Goal: Task Accomplishment & Management: Manage account settings

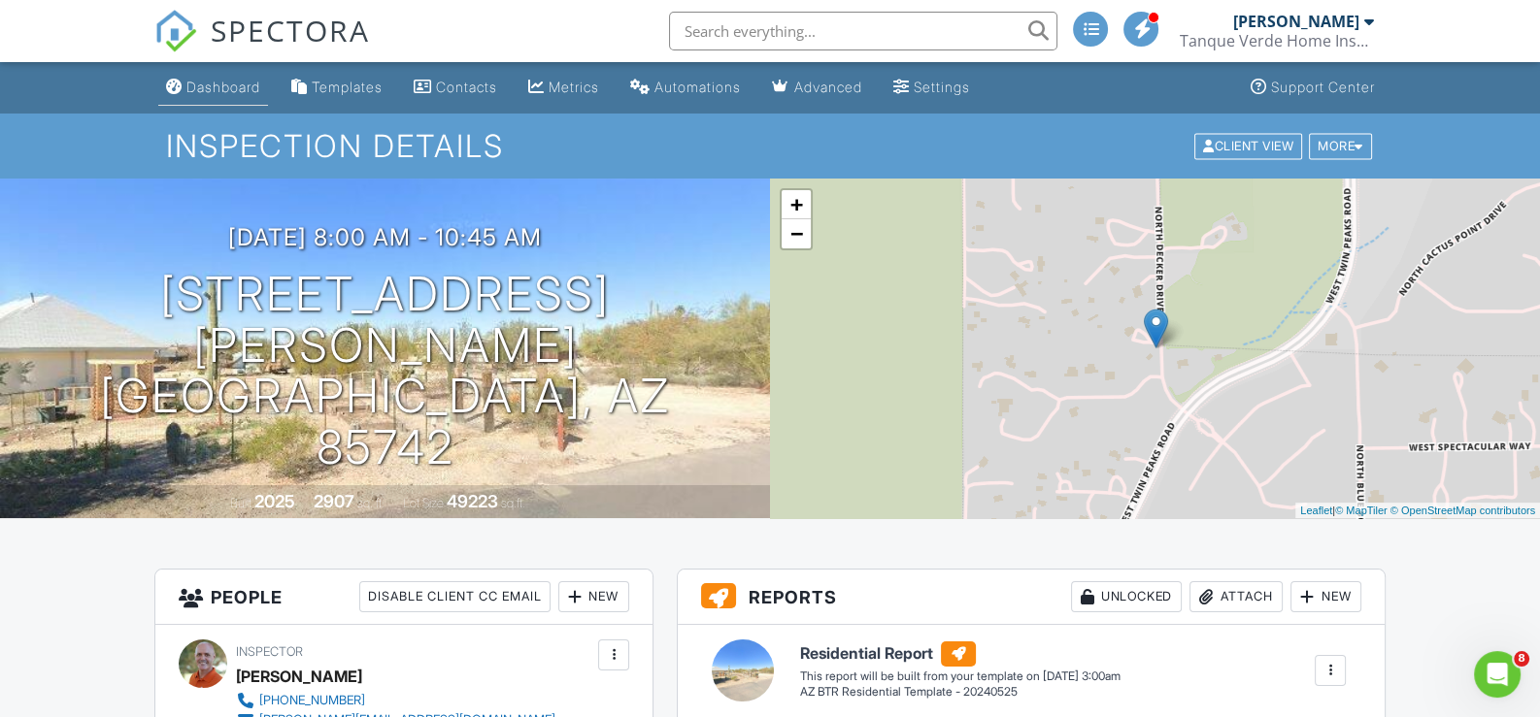
click at [223, 80] on div "Dashboard" at bounding box center [223, 87] width 74 height 17
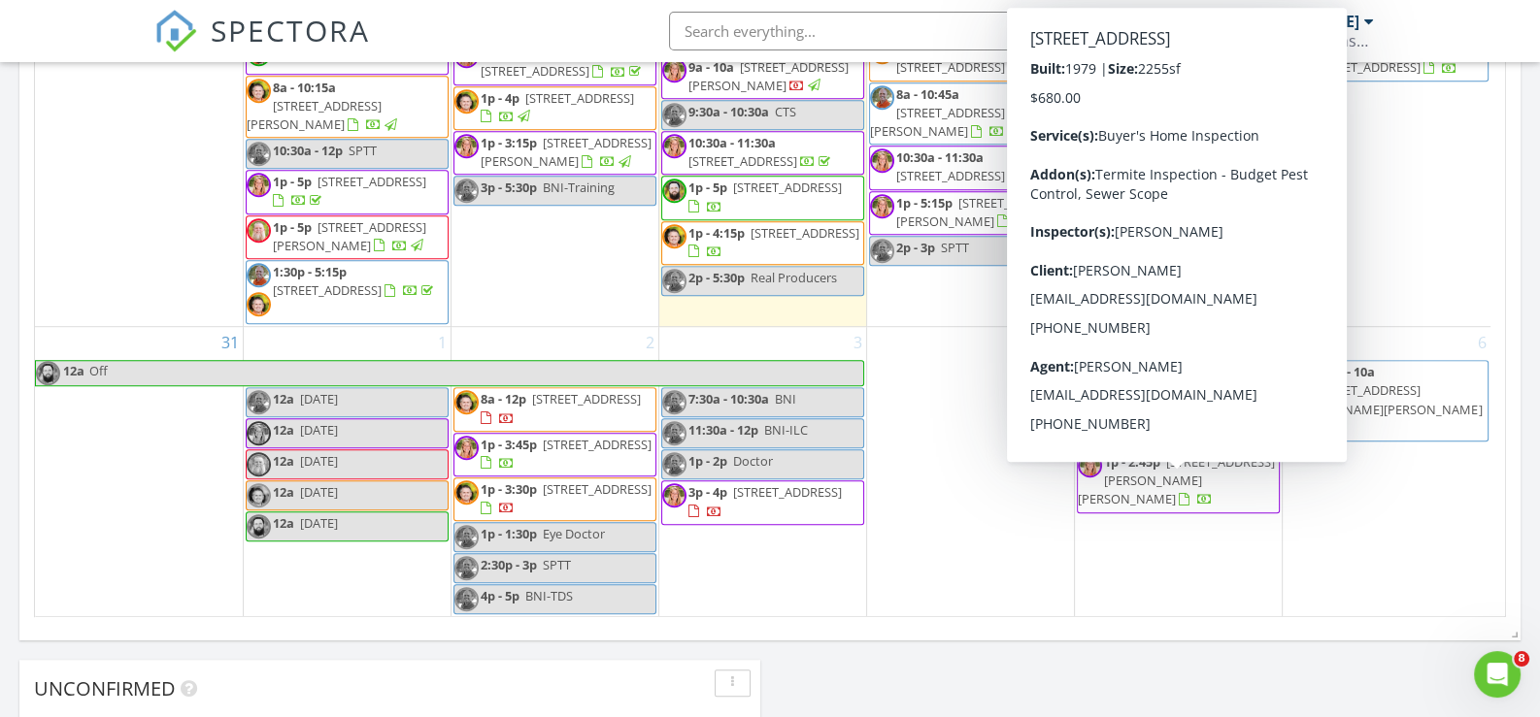
scroll to position [1456, 0]
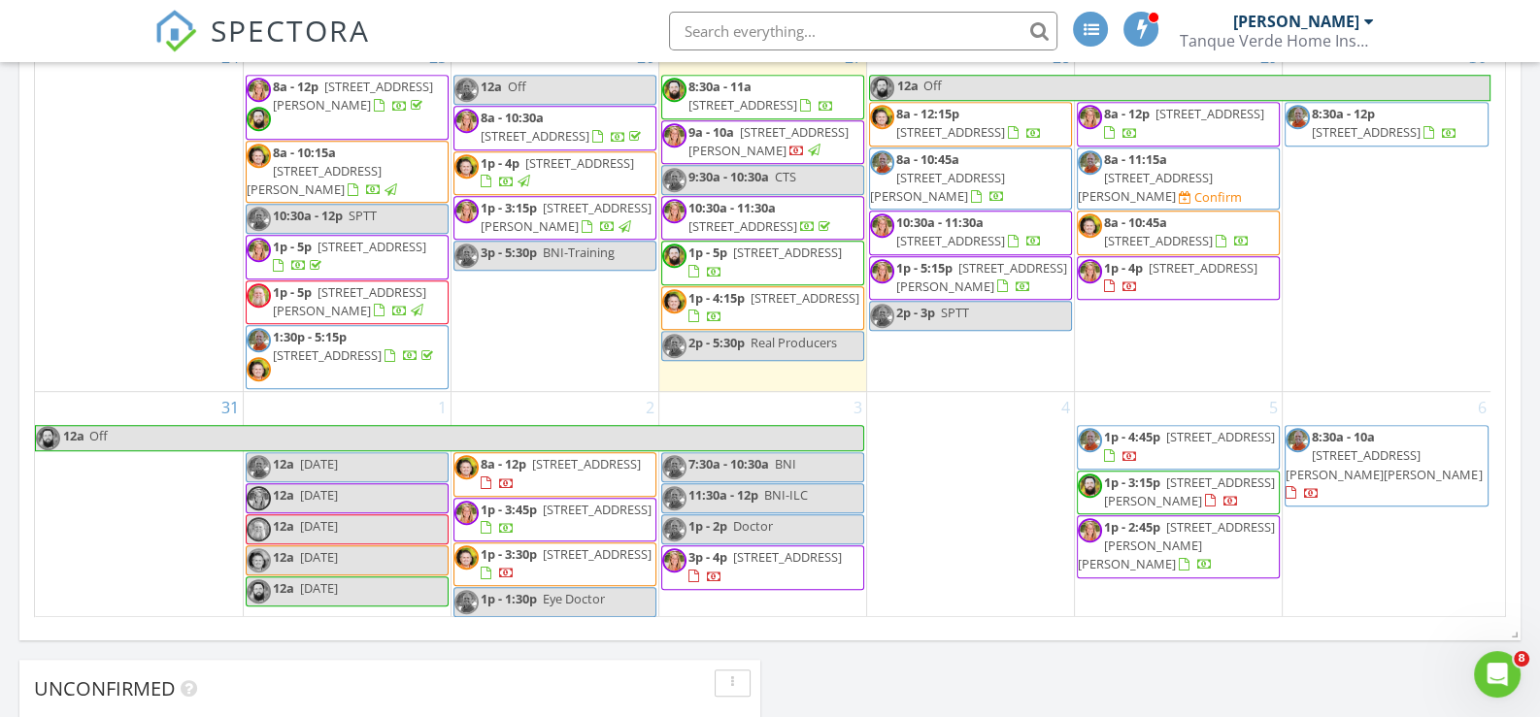
click at [771, 159] on span "246 W Geeseman Springs Dr, Oro Valley 85755" at bounding box center [768, 141] width 160 height 36
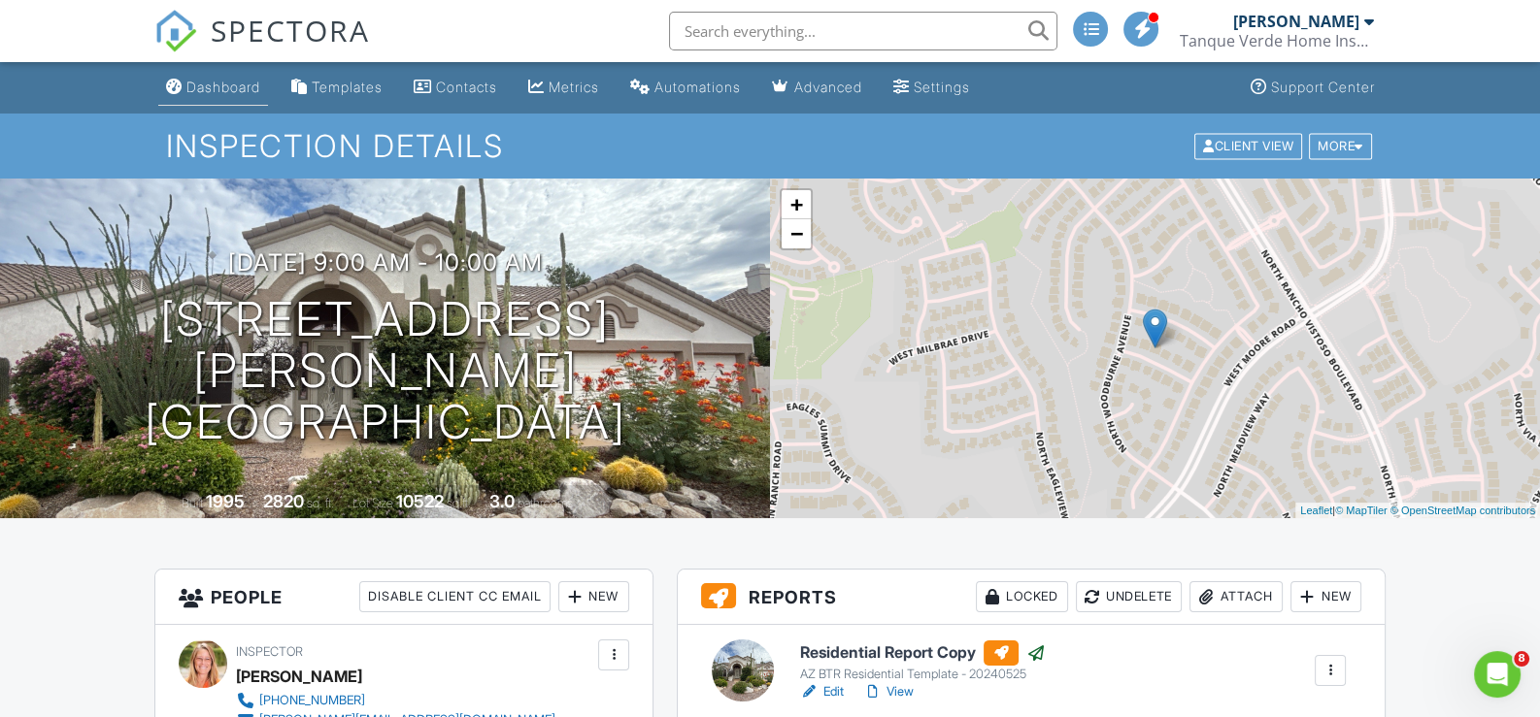
click at [223, 96] on link "Dashboard" at bounding box center [213, 88] width 110 height 36
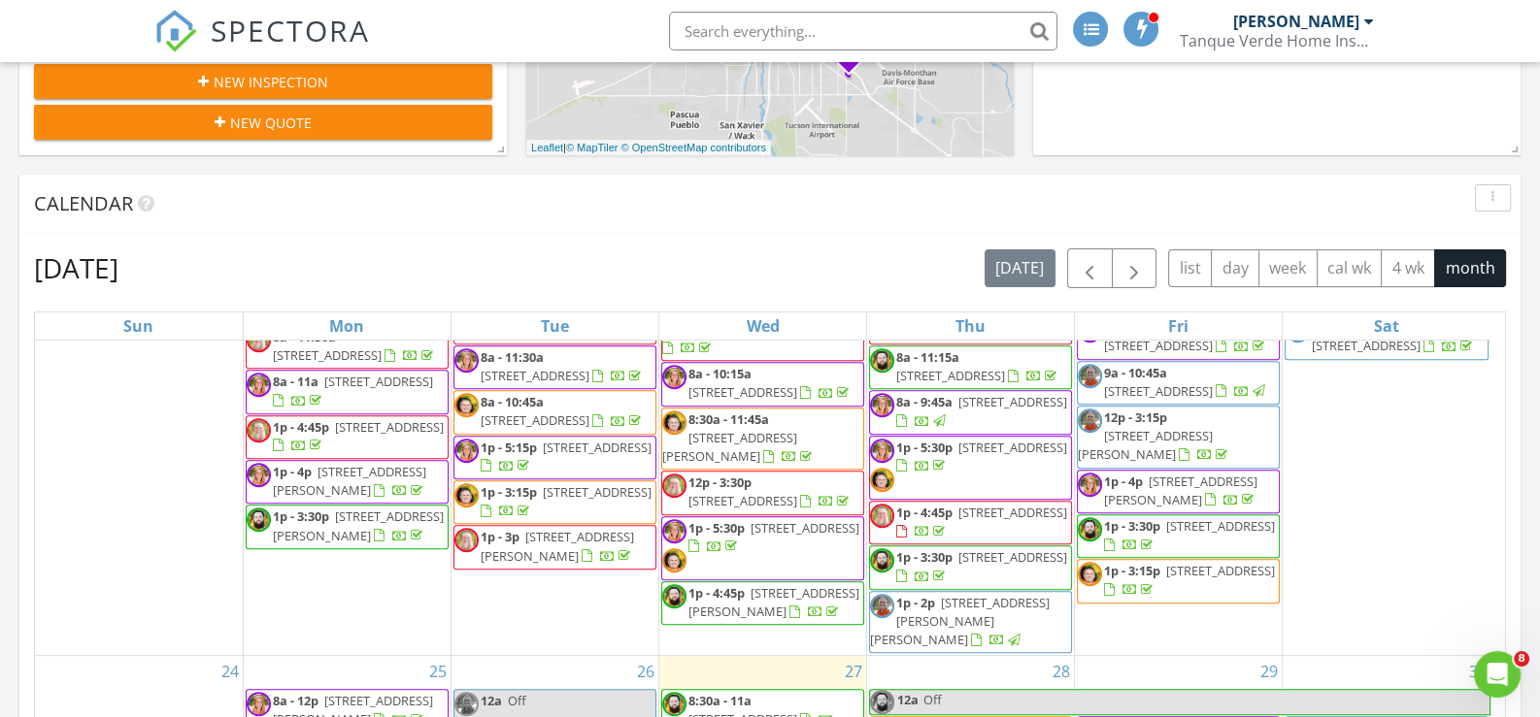
scroll to position [1568, 0]
click at [1141, 266] on span "button" at bounding box center [1133, 268] width 23 height 23
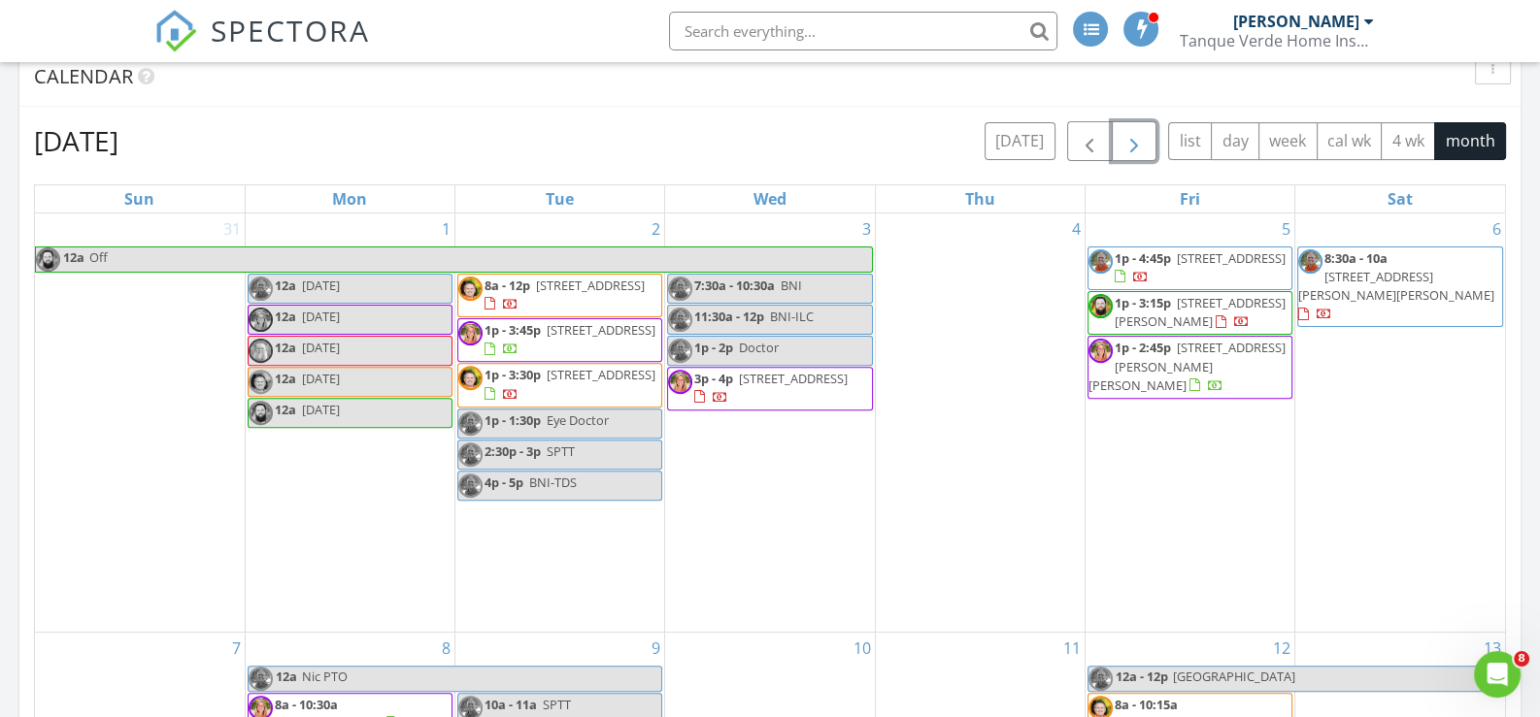
scroll to position [776, 0]
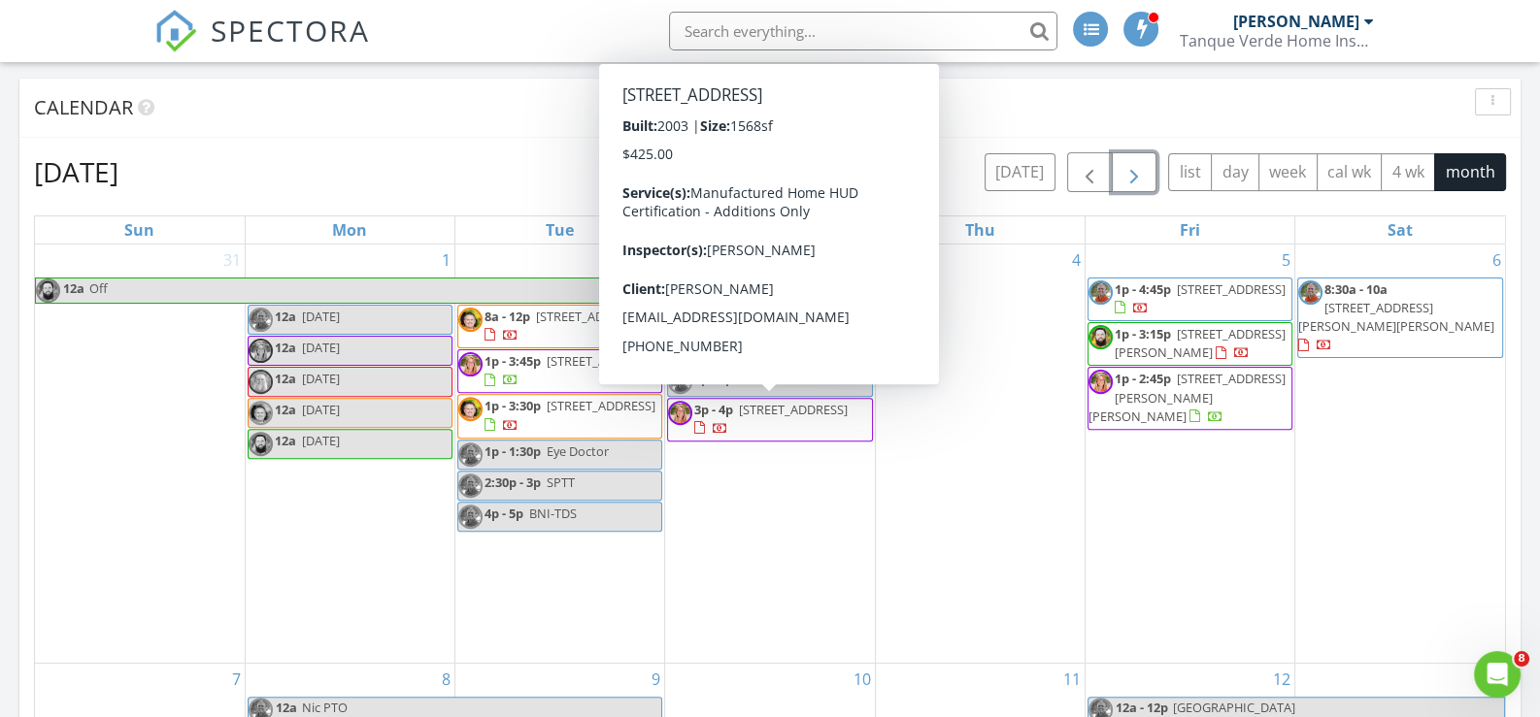
click at [772, 418] on span "18247 W Avra Valley Rd, Marana 85653" at bounding box center [793, 409] width 109 height 17
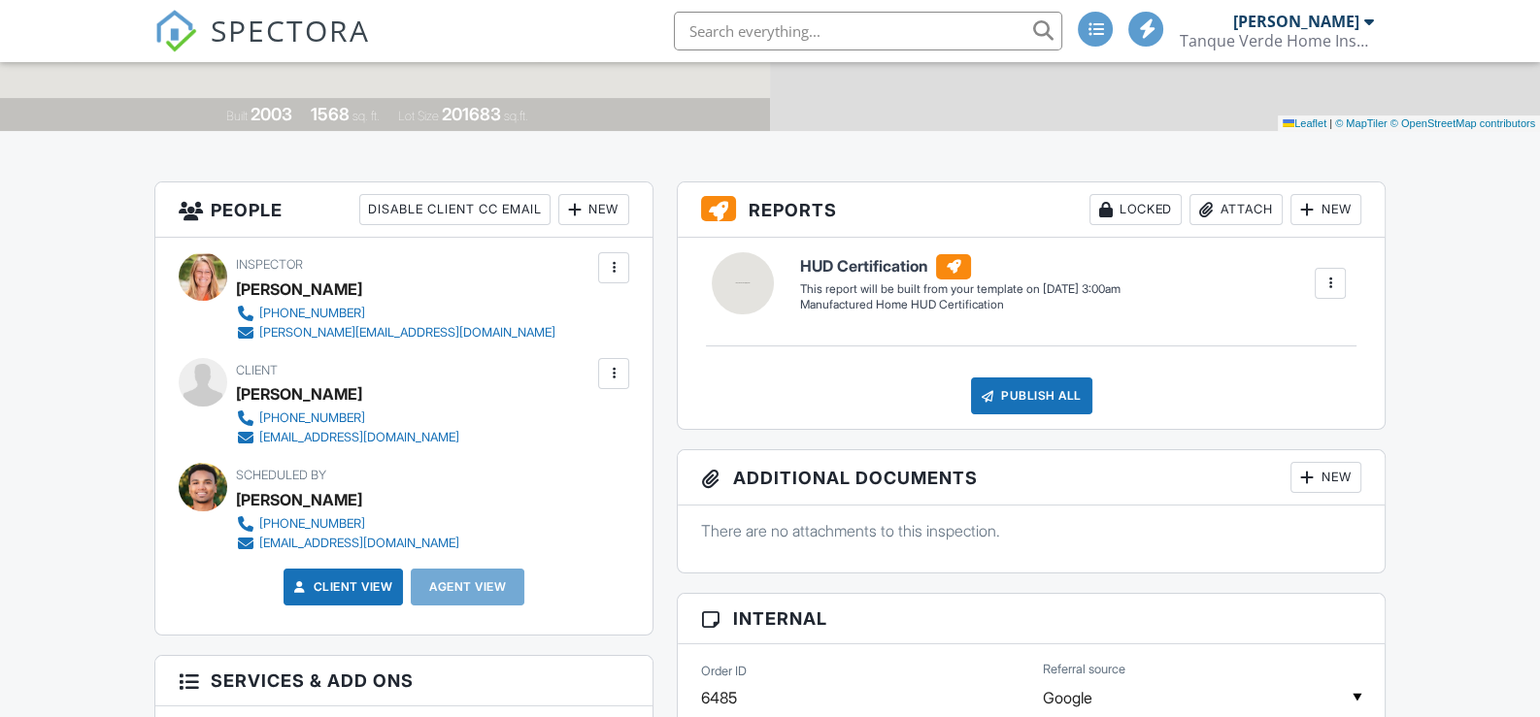
scroll to position [387, 0]
click at [606, 216] on div "New" at bounding box center [593, 209] width 71 height 31
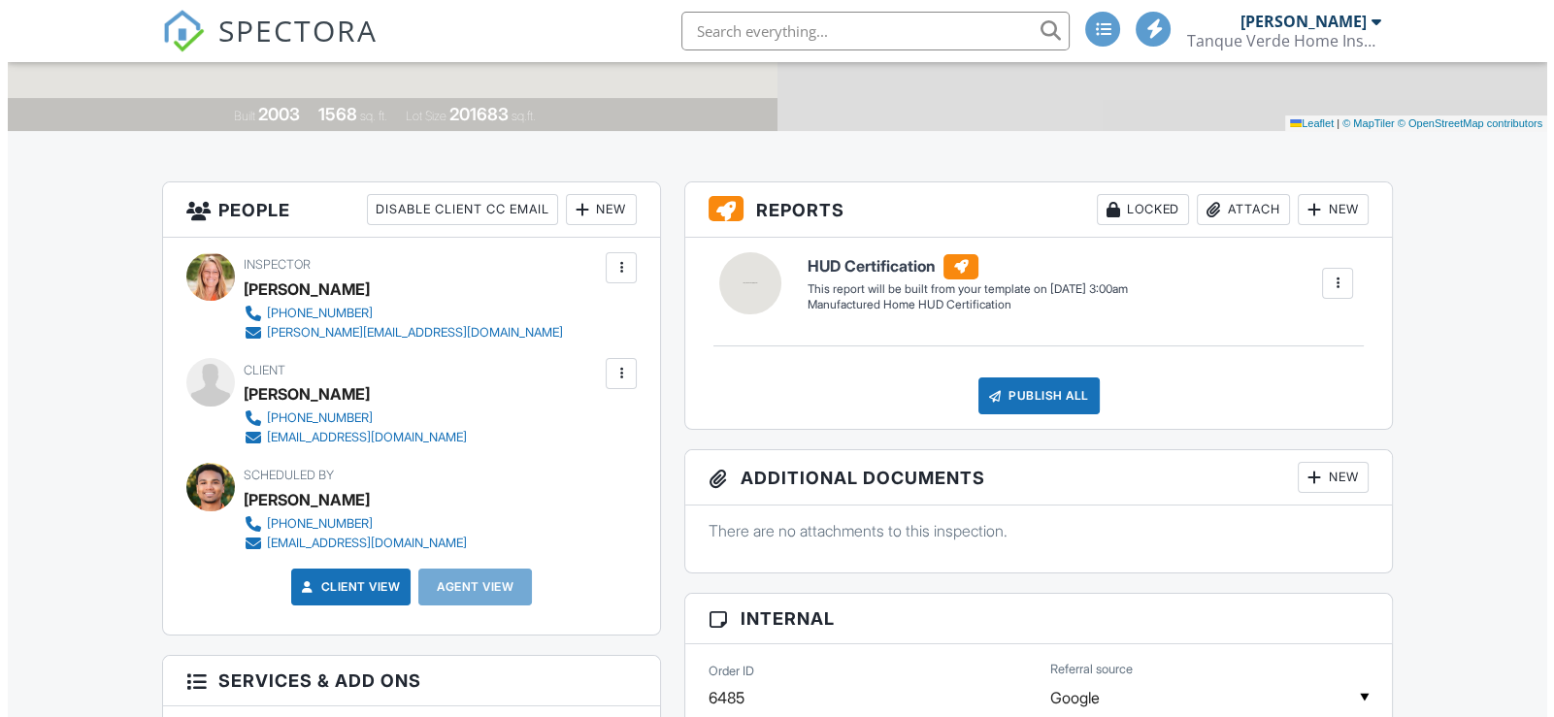
scroll to position [0, 0]
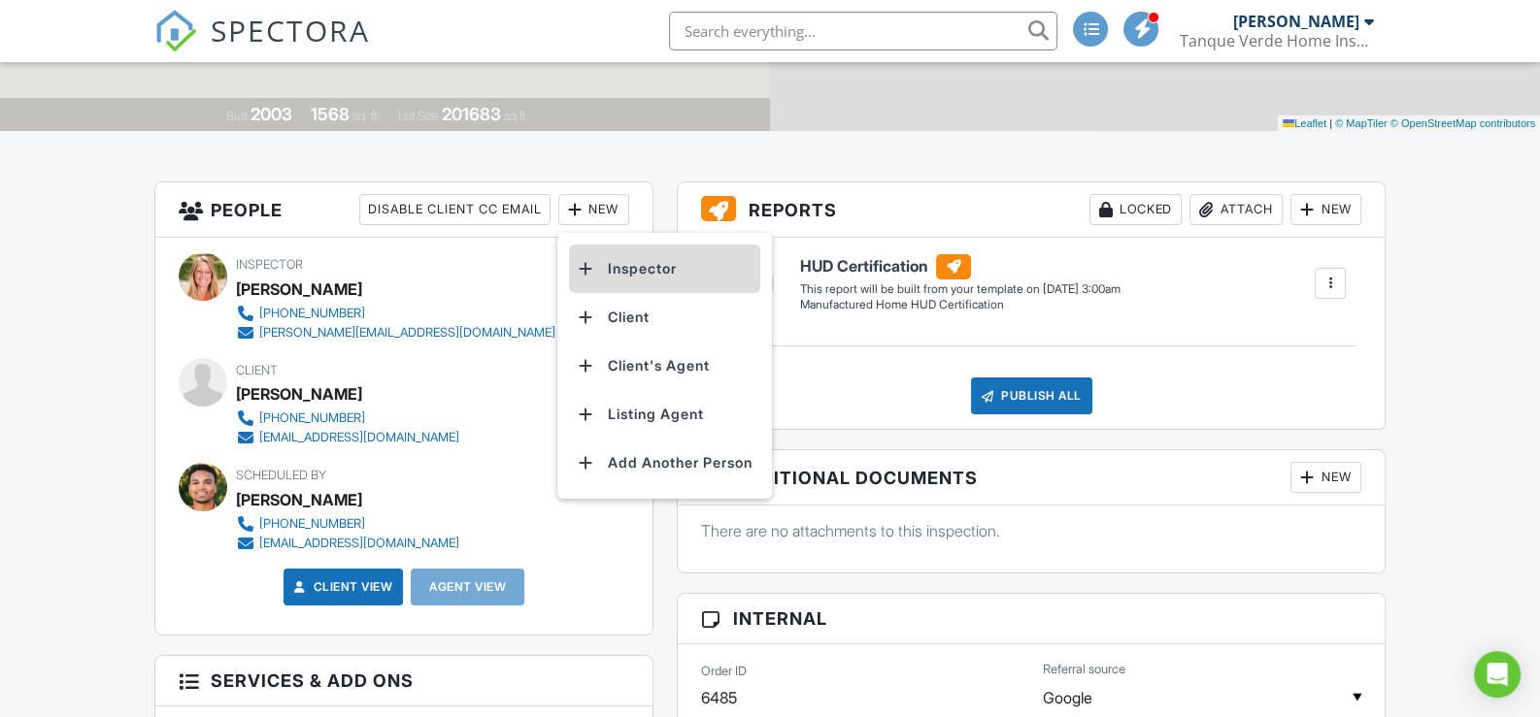
click at [656, 275] on li "Inspector" at bounding box center [664, 269] width 191 height 49
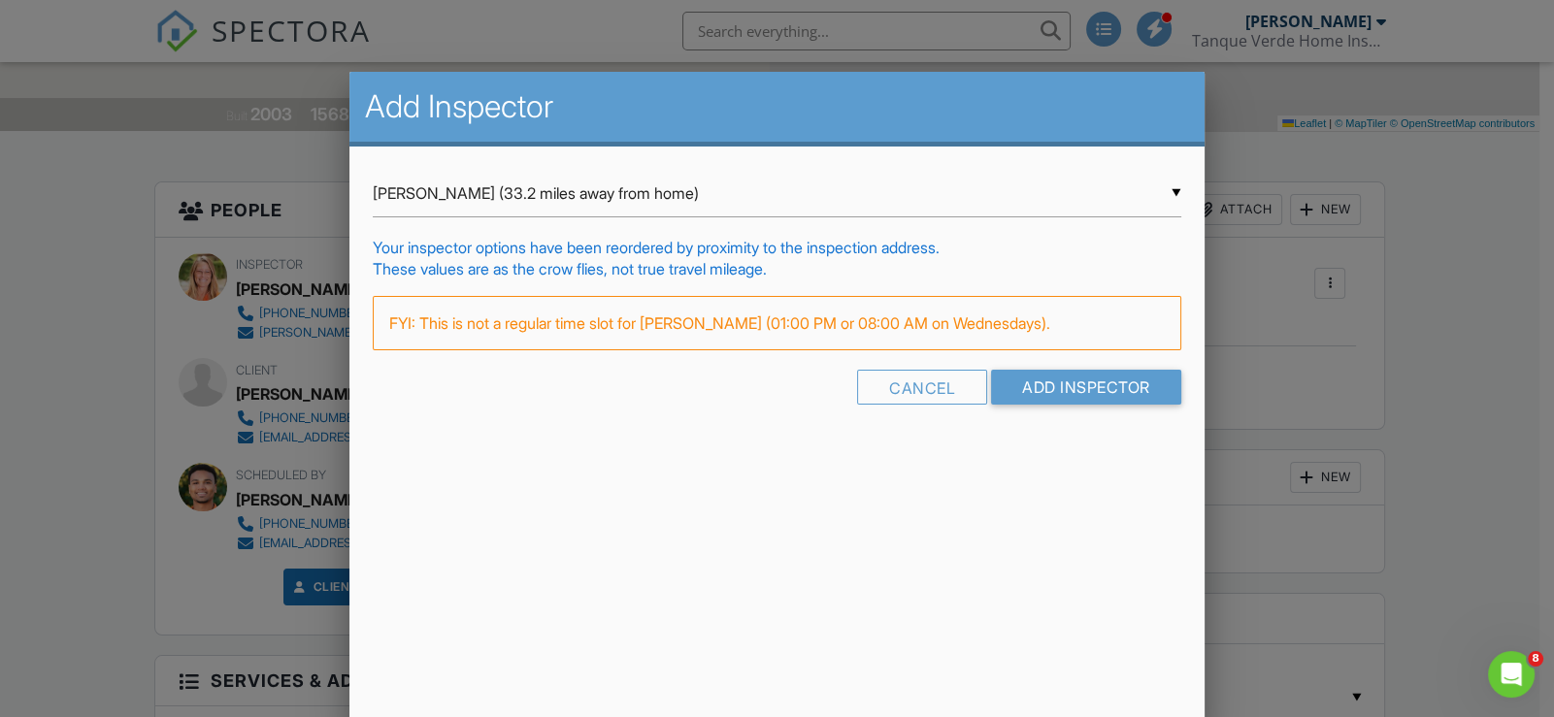
click at [617, 200] on div "▼ Aaron Daniels (33.2 miles away from home) Aaron Daniels (33.2 miles away from…" at bounding box center [777, 194] width 809 height 48
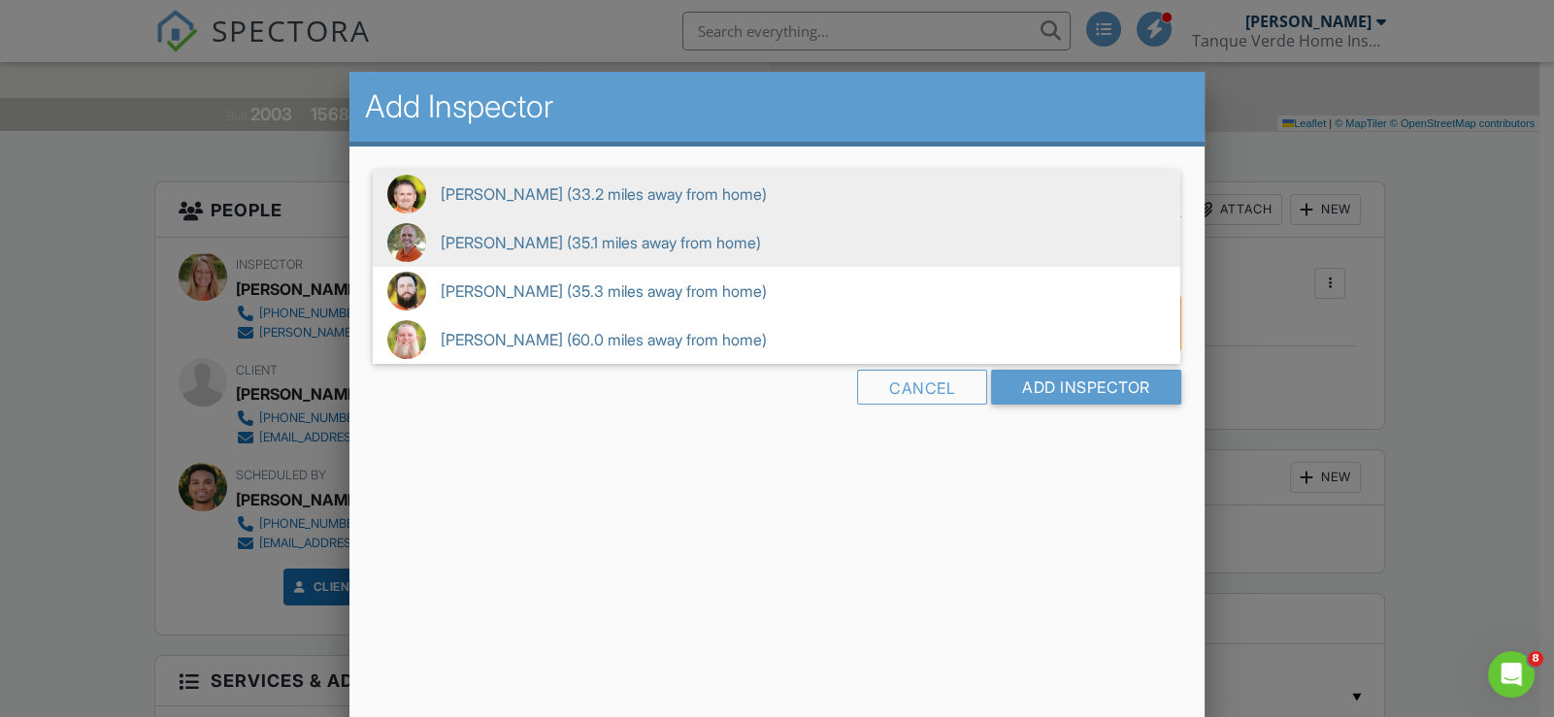
click at [584, 244] on span "Michael Soulliard (35.1 miles away from home)" at bounding box center [777, 242] width 808 height 49
type input "Michael Soulliard (35.1 miles away from home)"
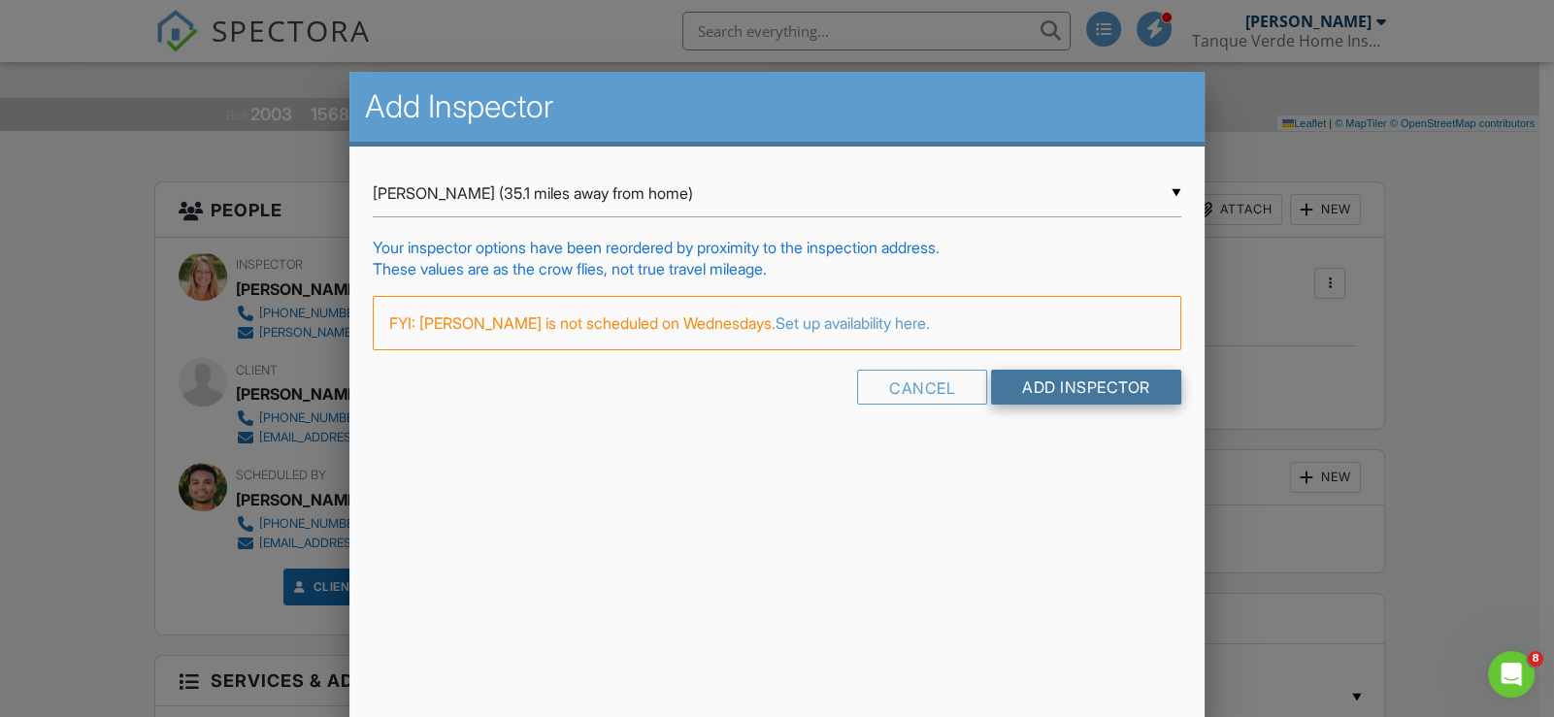
click at [1102, 397] on input "Add Inspector" at bounding box center [1086, 387] width 190 height 35
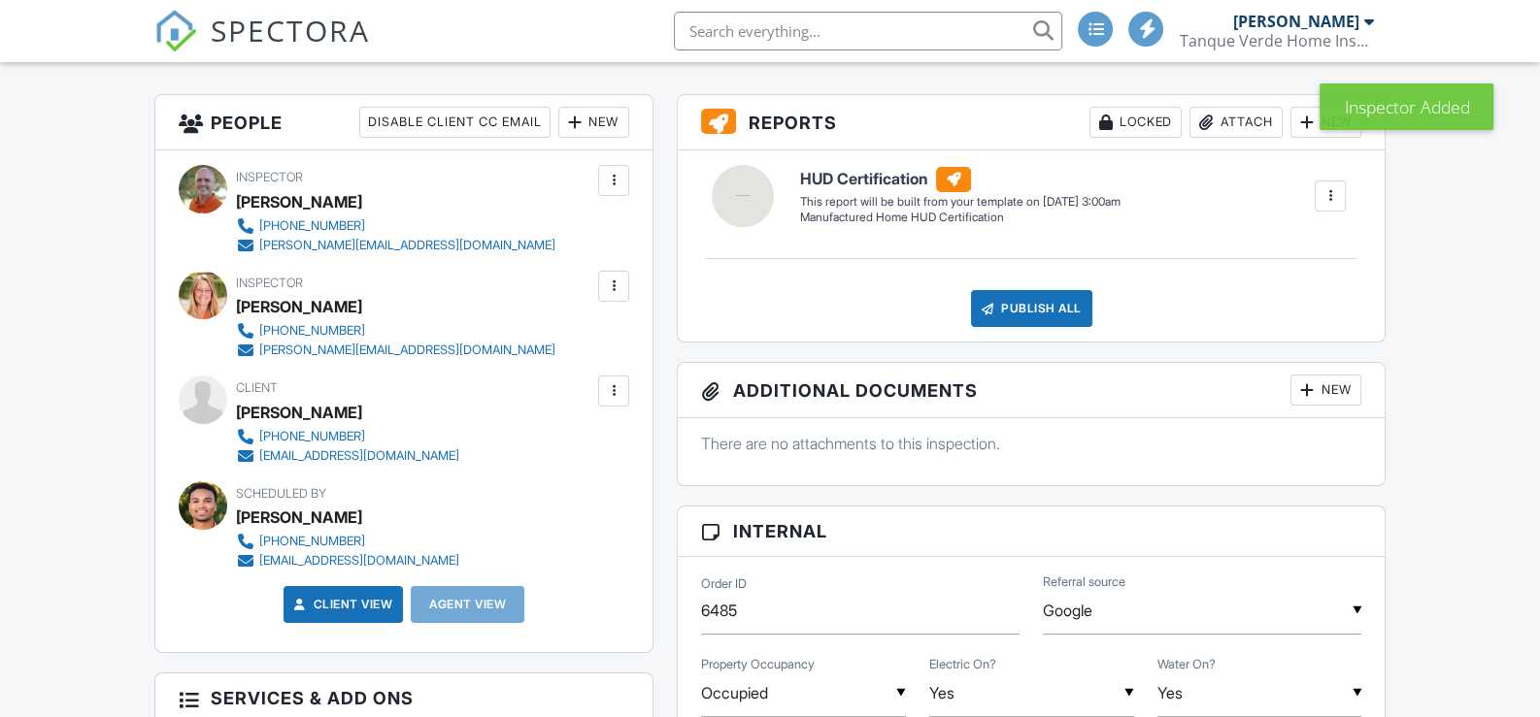
scroll to position [484, 0]
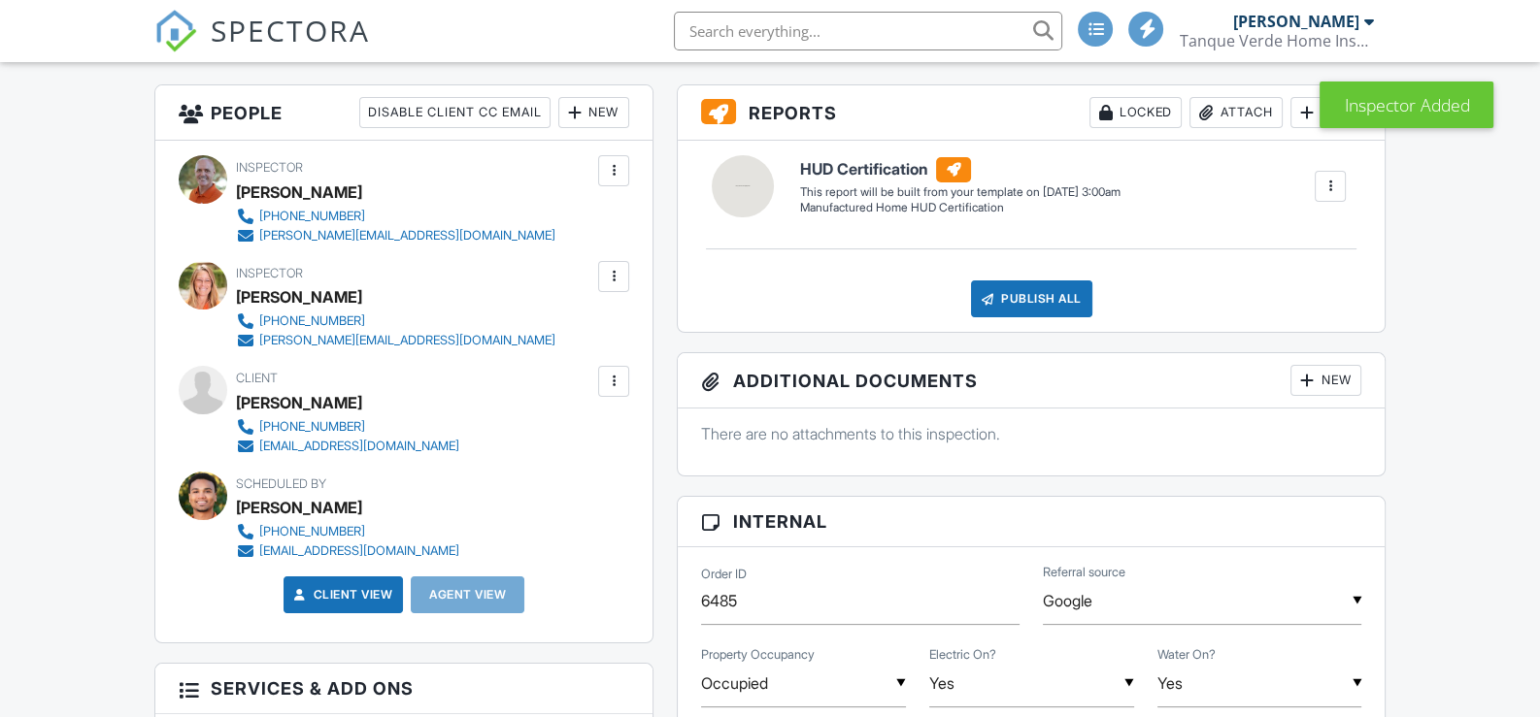
click at [619, 285] on div at bounding box center [613, 276] width 31 height 31
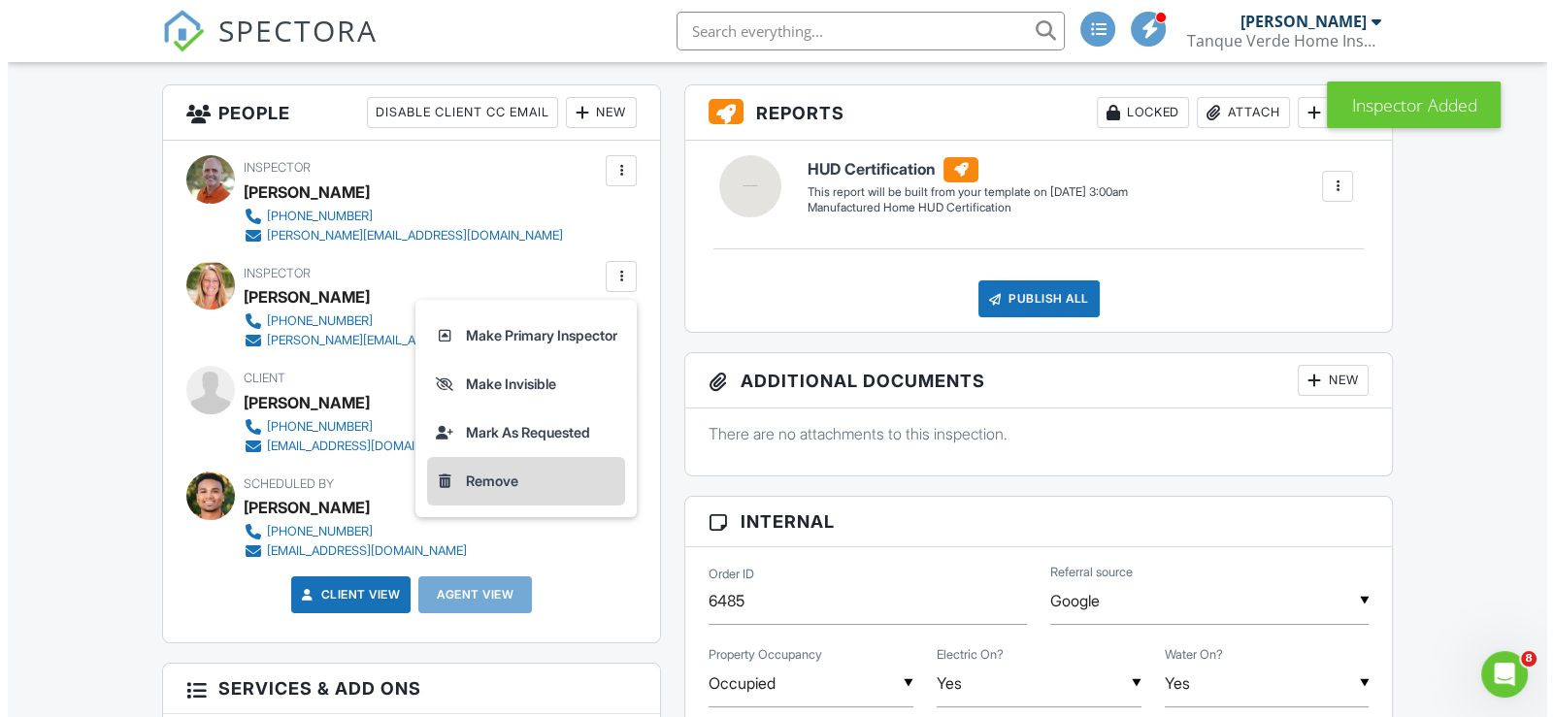
scroll to position [0, 0]
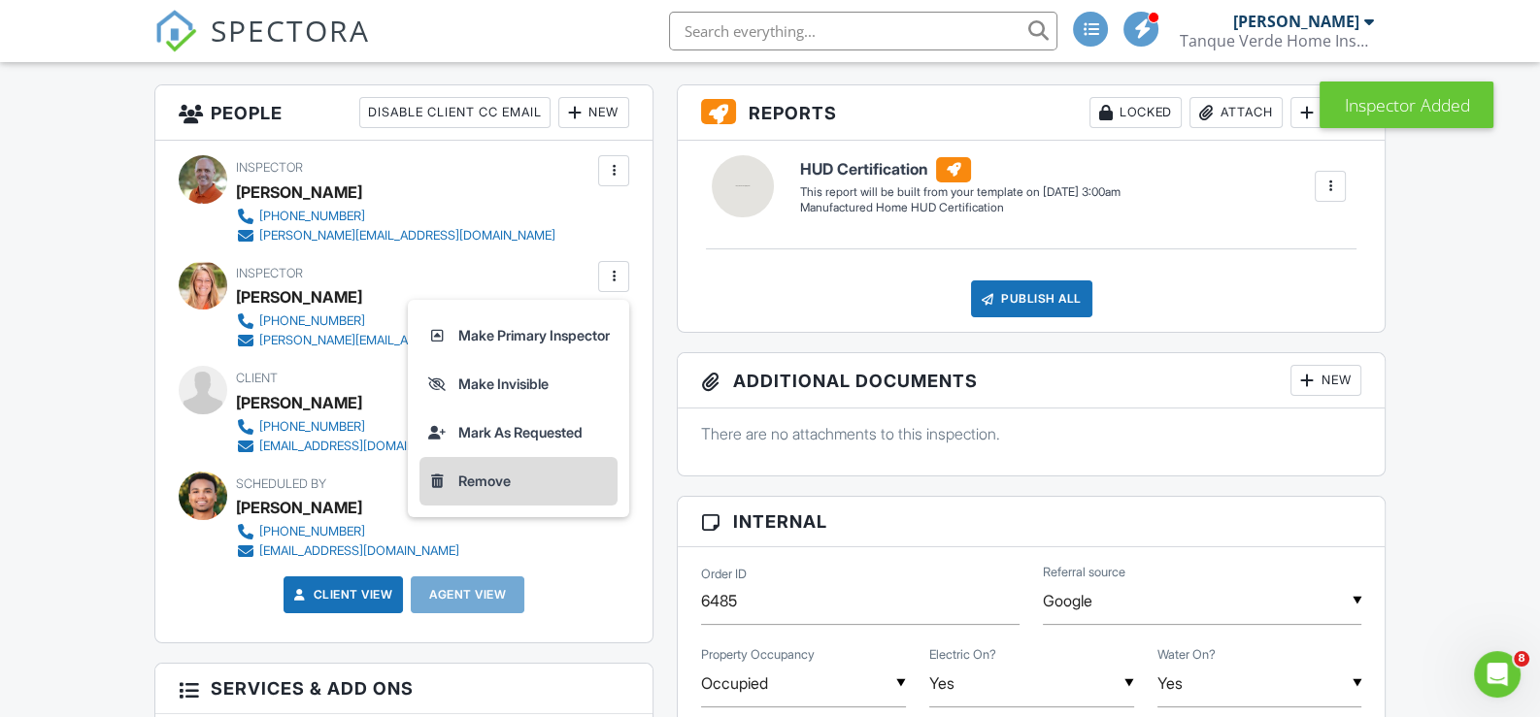
click at [486, 469] on li "Remove" at bounding box center [518, 481] width 198 height 49
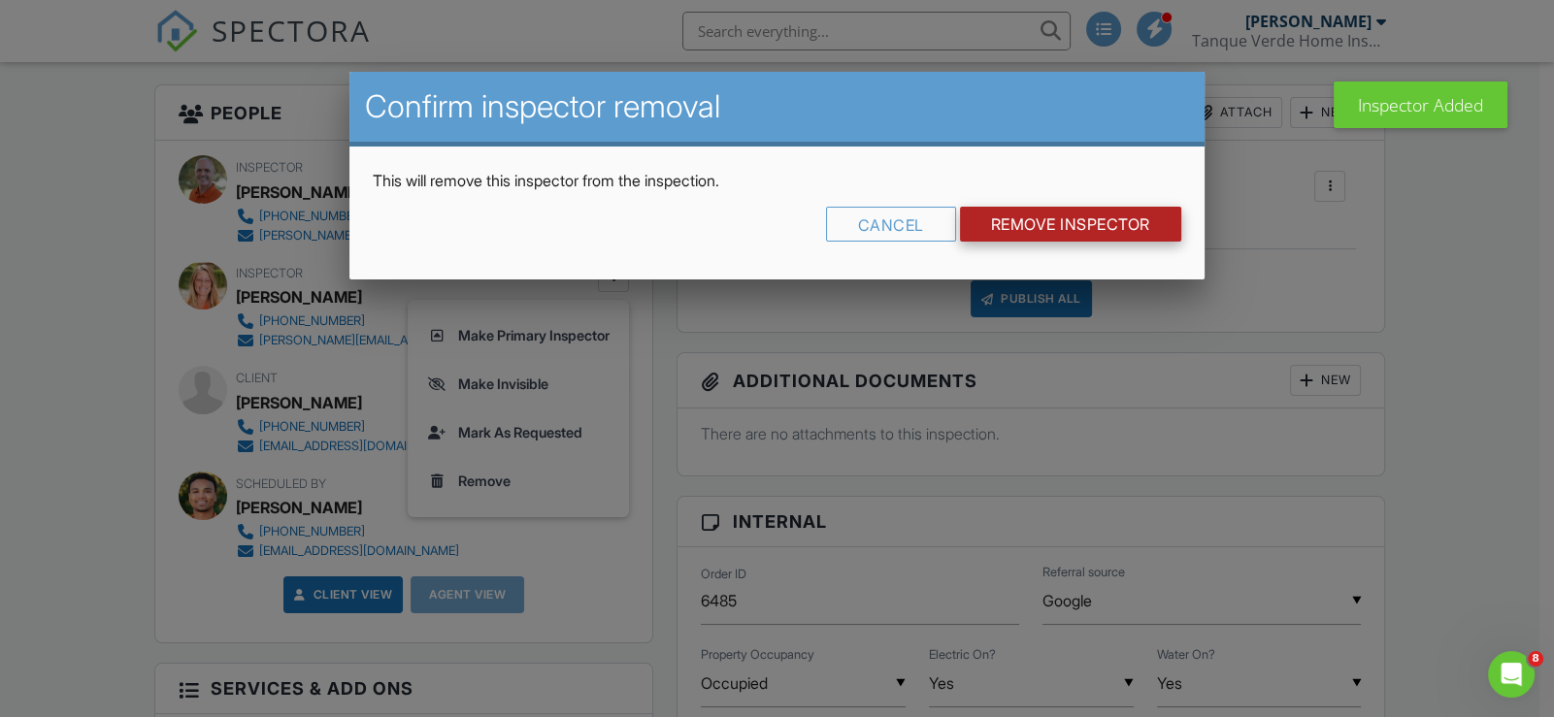
click at [1068, 221] on input "Remove Inspector" at bounding box center [1070, 224] width 221 height 35
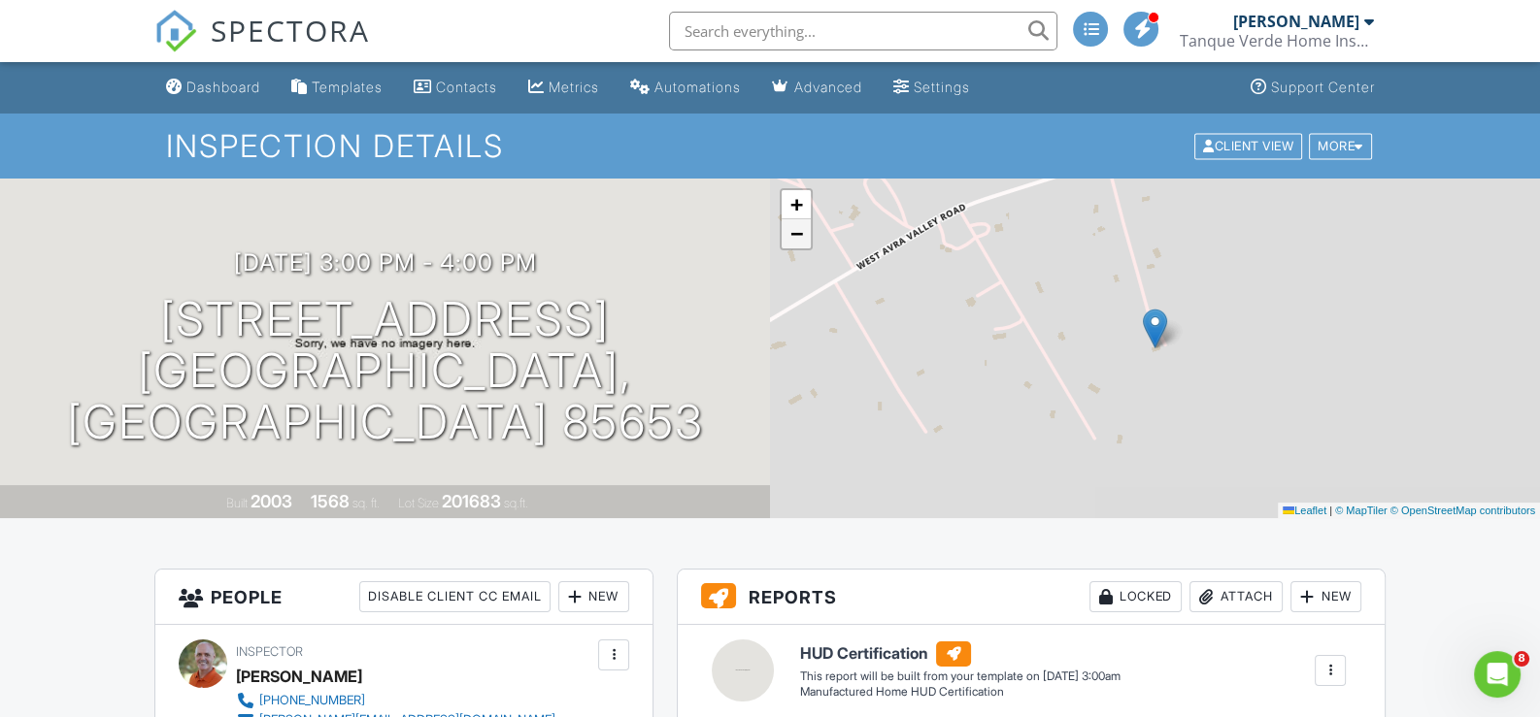
click at [796, 236] on span "−" at bounding box center [796, 233] width 13 height 24
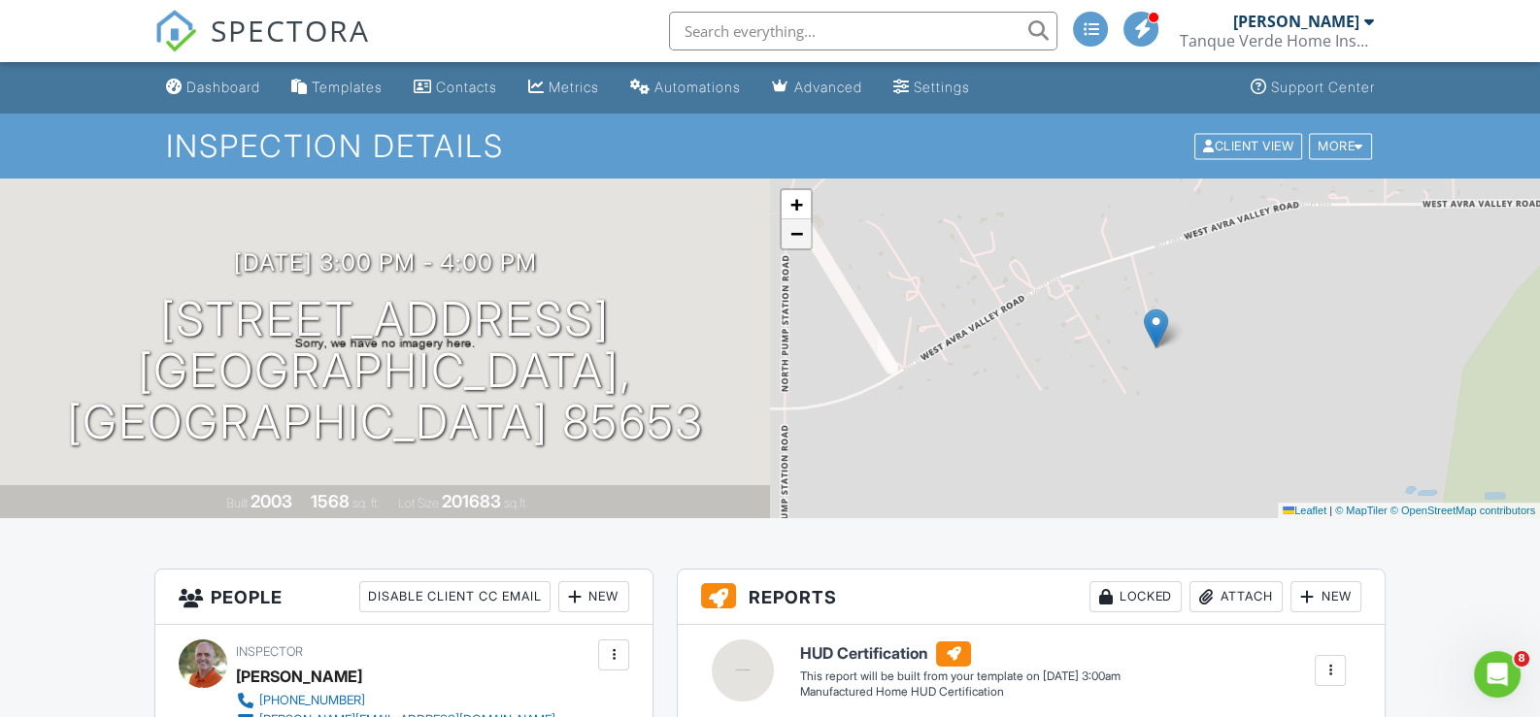
click at [793, 235] on span "−" at bounding box center [796, 233] width 13 height 24
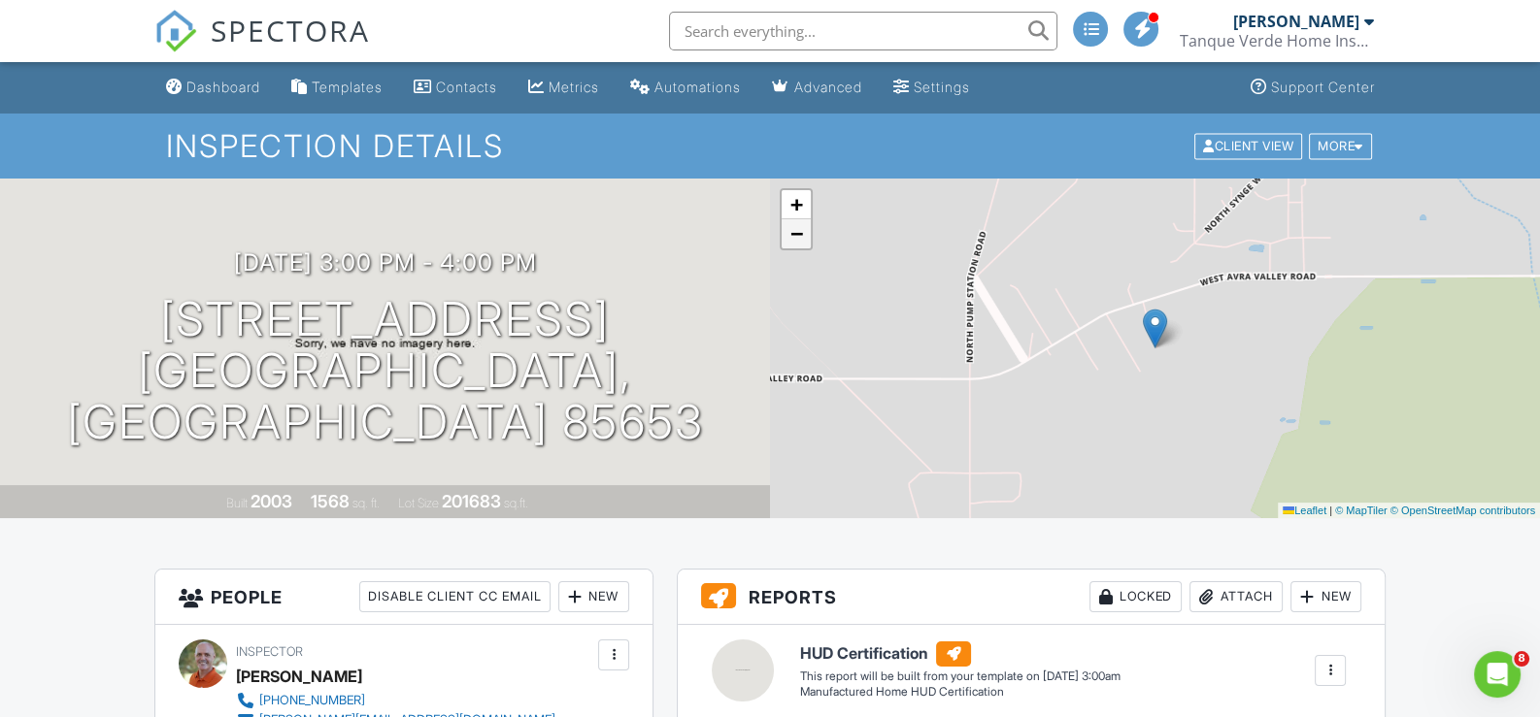
click at [793, 235] on span "−" at bounding box center [796, 233] width 13 height 24
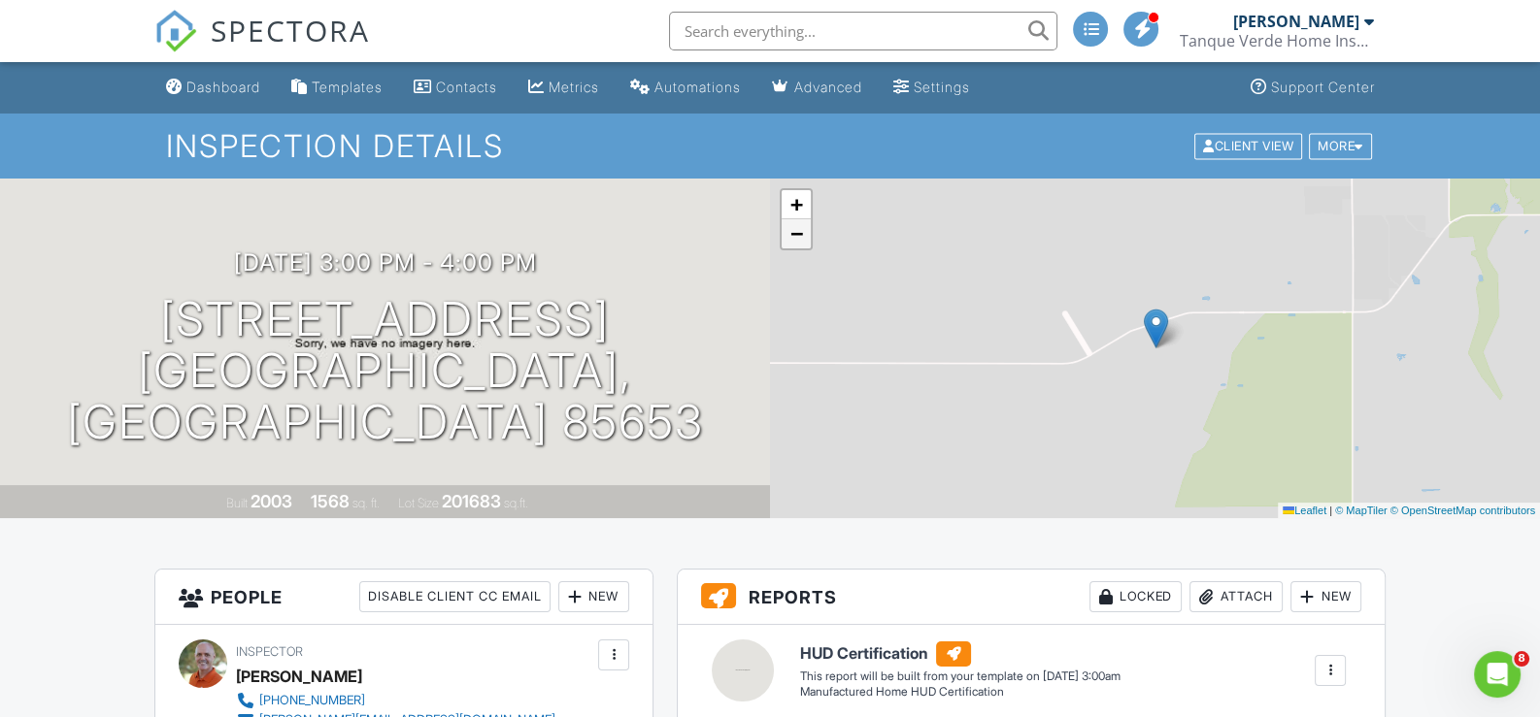
click at [793, 235] on span "−" at bounding box center [796, 233] width 13 height 24
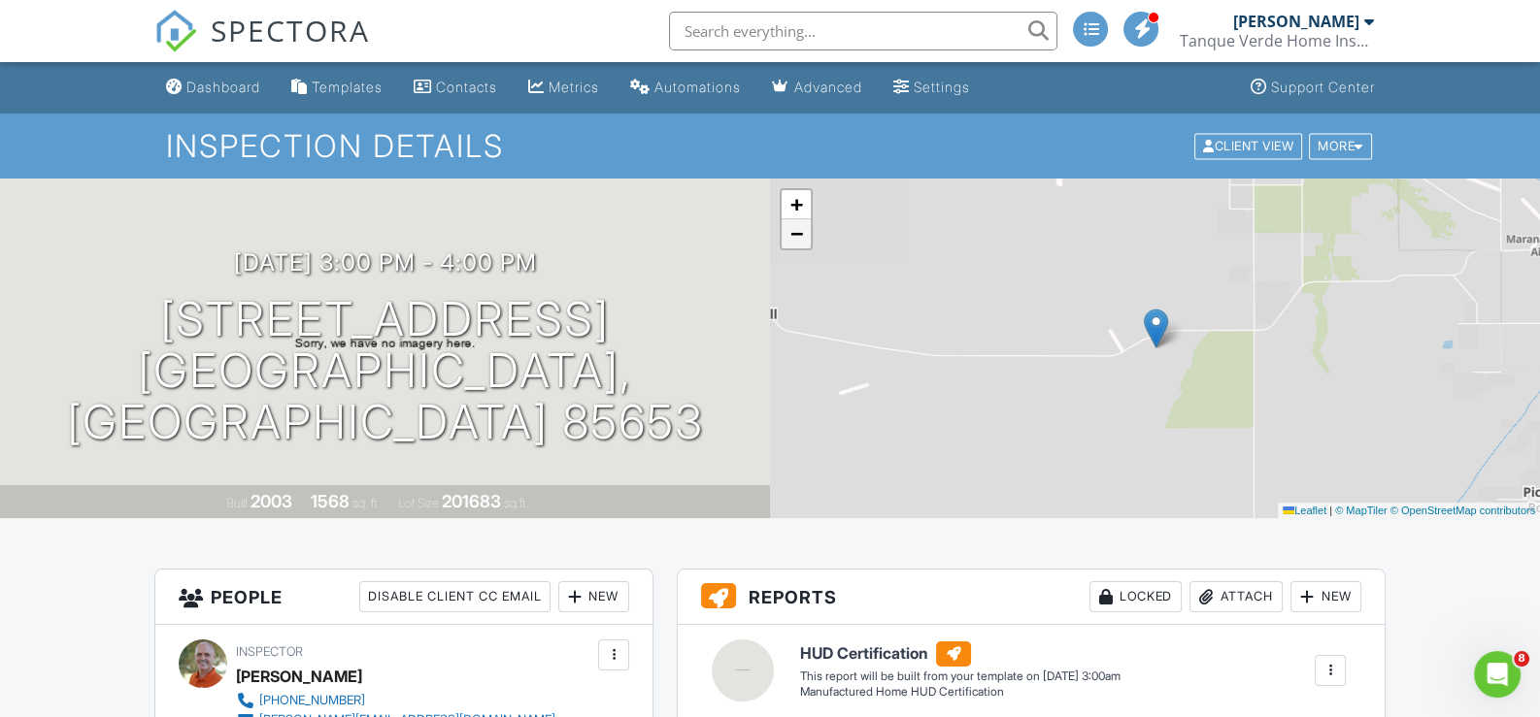
click at [793, 235] on span "−" at bounding box center [796, 233] width 13 height 24
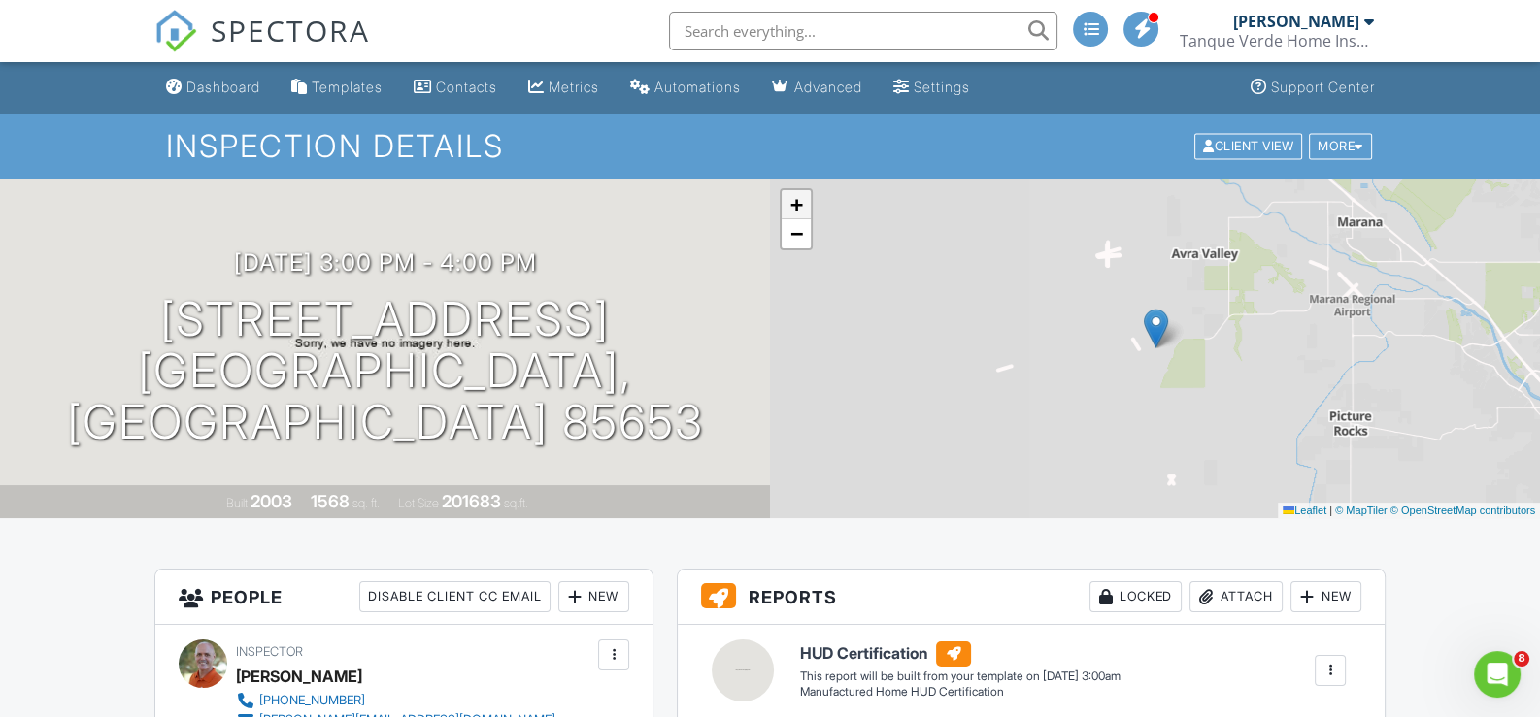
click at [791, 204] on span "+" at bounding box center [796, 204] width 13 height 24
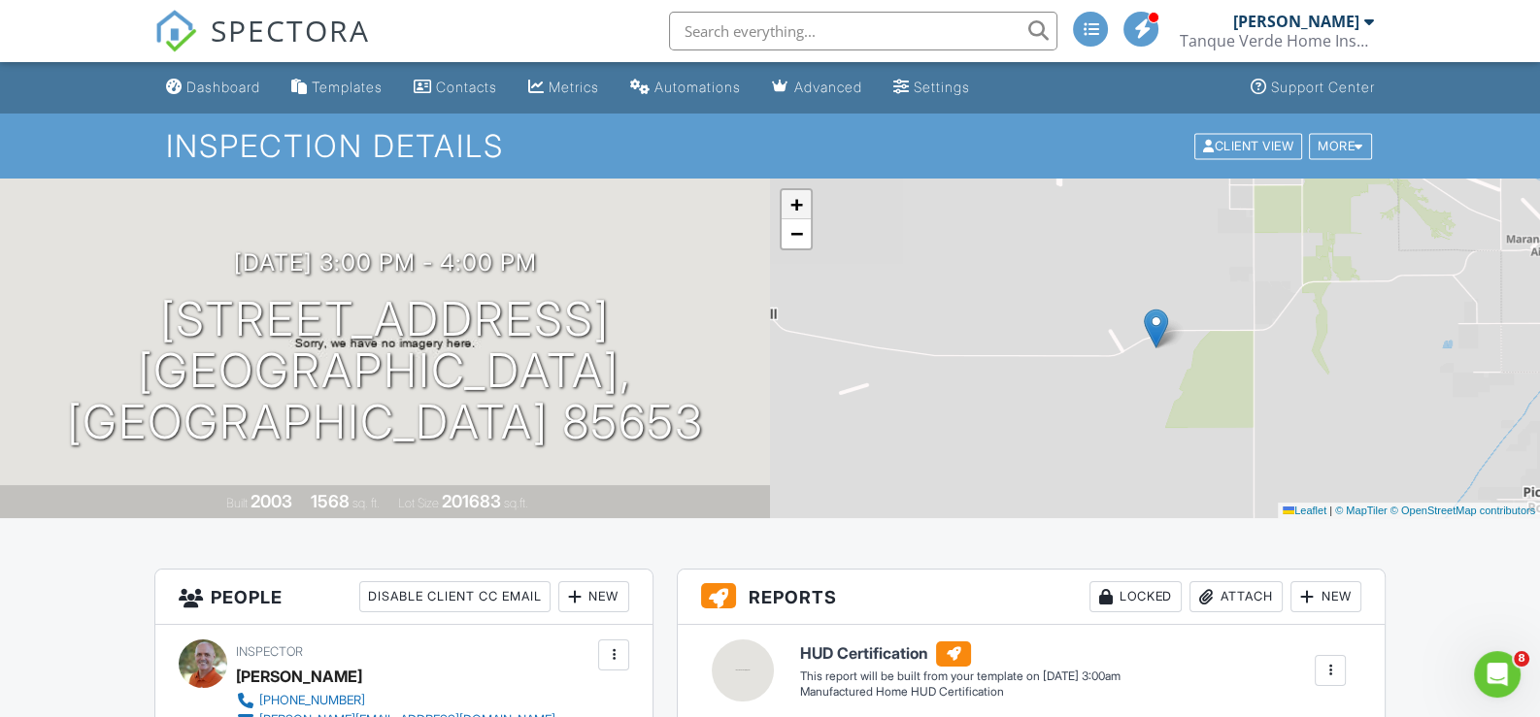
click at [791, 204] on span "+" at bounding box center [796, 204] width 13 height 24
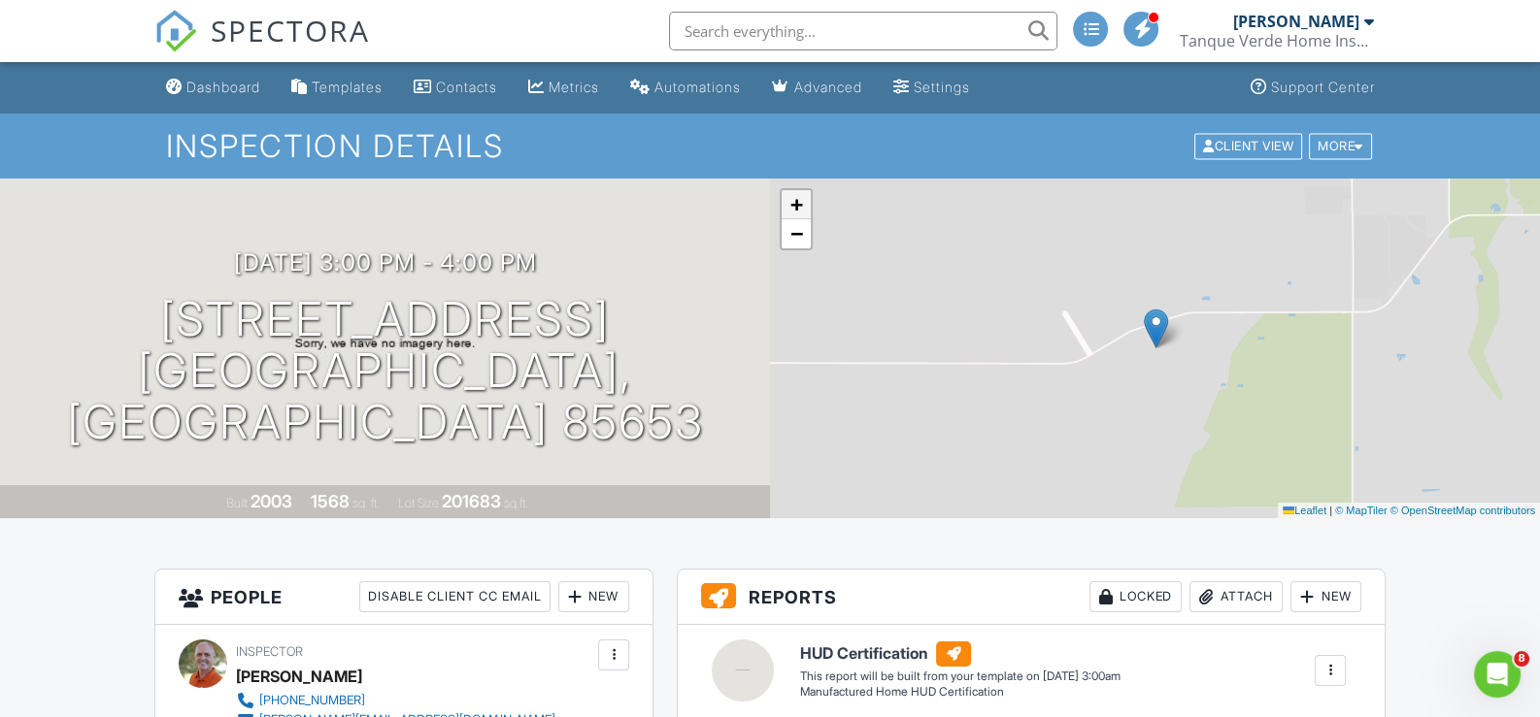
click at [791, 204] on span "+" at bounding box center [796, 204] width 13 height 24
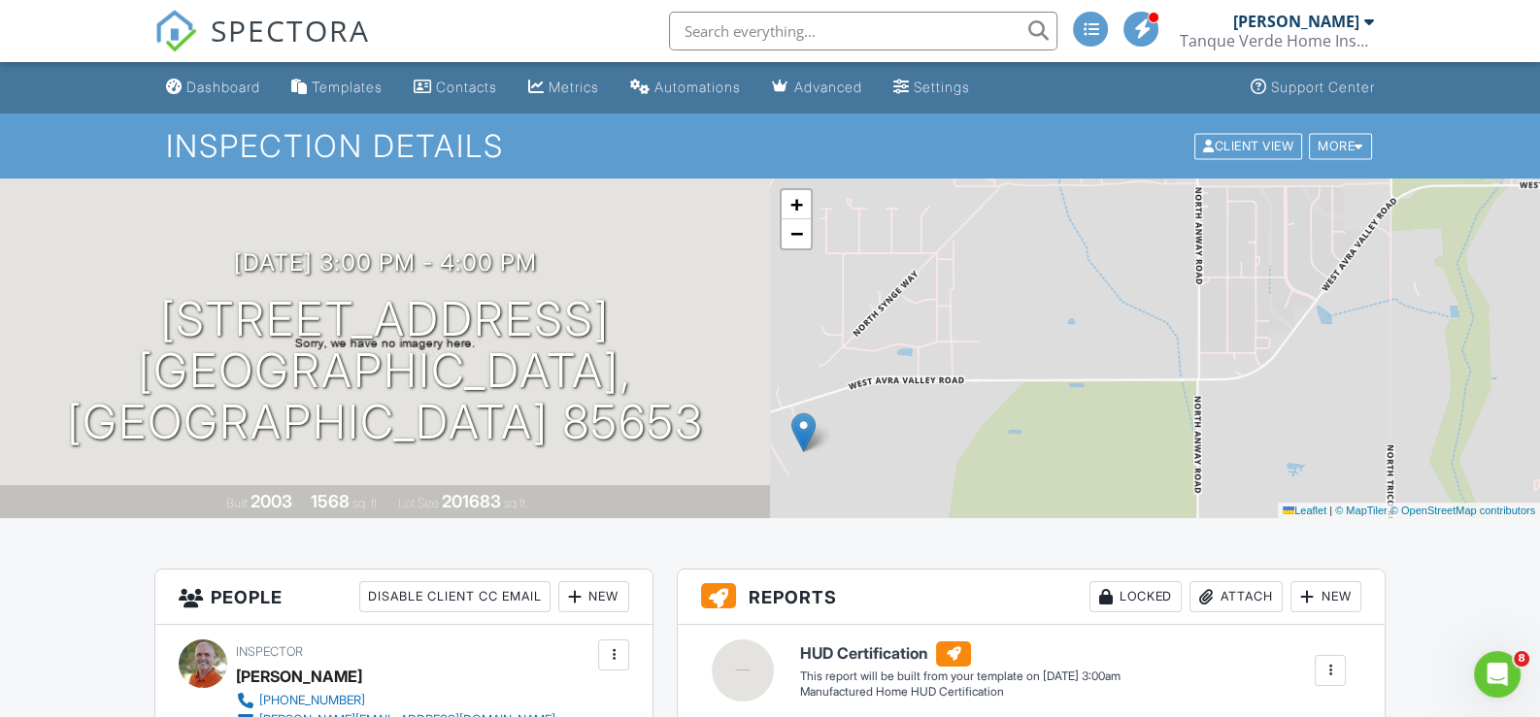
drag, startPoint x: 1359, startPoint y: 371, endPoint x: 1008, endPoint y: 475, distance: 366.4
click at [1008, 475] on div "+ − Leaflet | © MapTiler © OpenStreetMap contributors" at bounding box center [1155, 349] width 770 height 340
click at [791, 210] on span "+" at bounding box center [796, 204] width 13 height 24
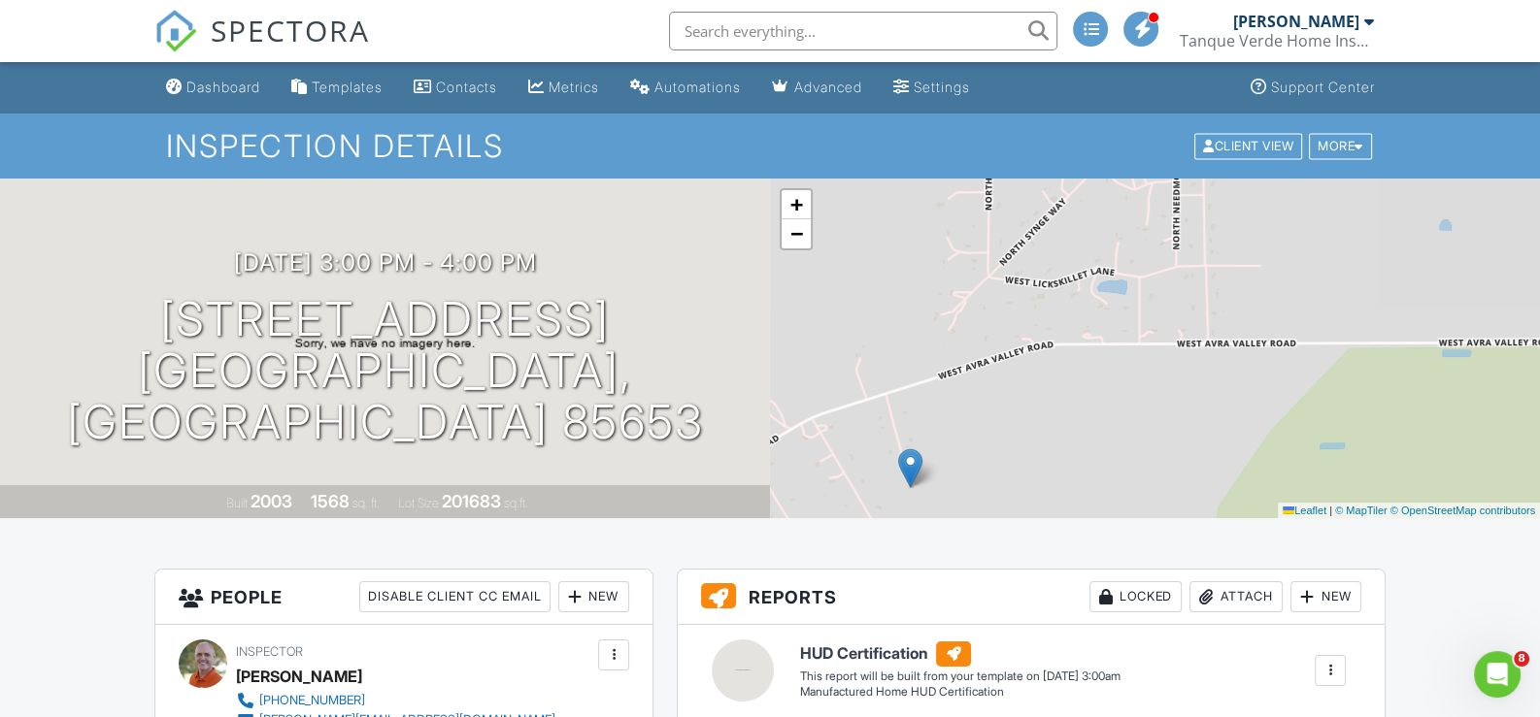
drag, startPoint x: 1167, startPoint y: 337, endPoint x: 1552, endPoint y: 265, distance: 392.0
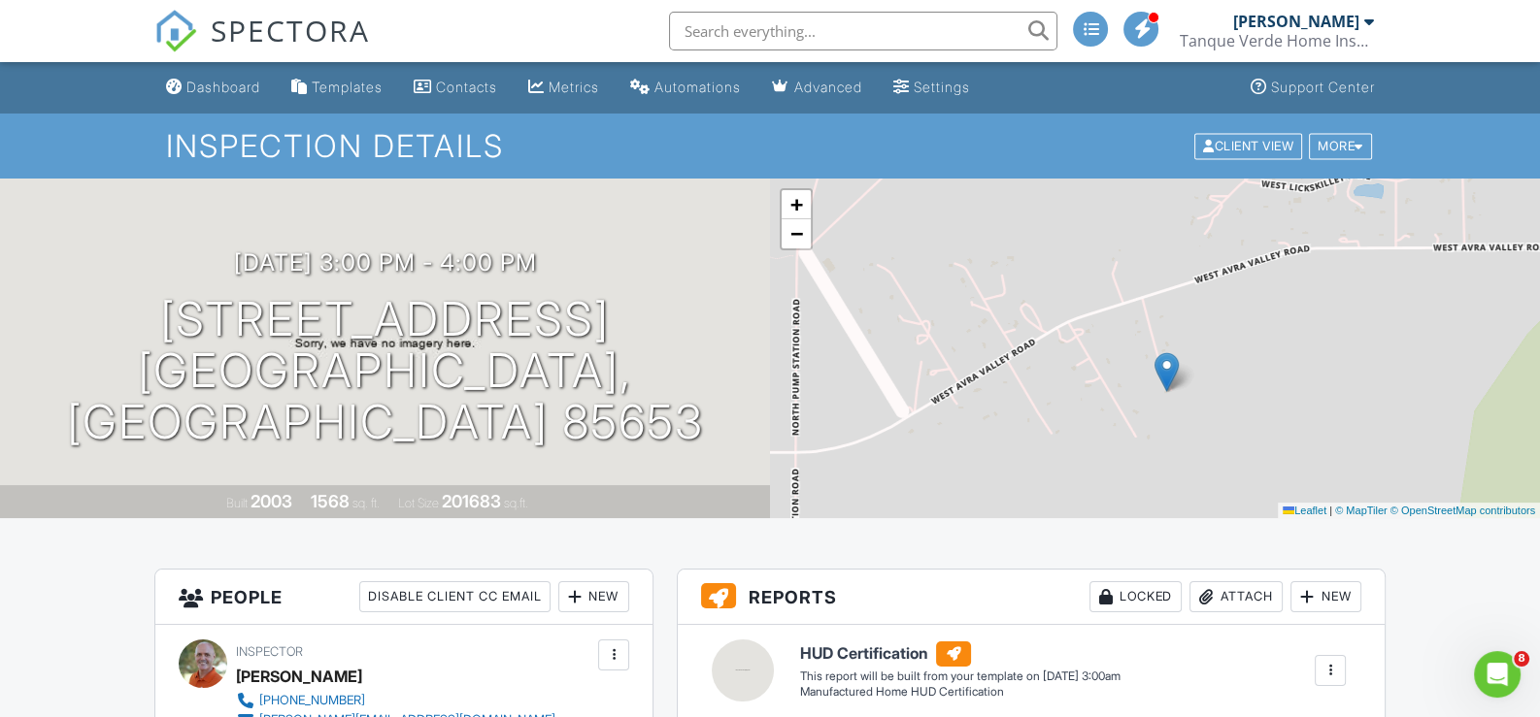
drag, startPoint x: 1250, startPoint y: 384, endPoint x: 1385, endPoint y: 302, distance: 158.2
click at [1385, 303] on div "+ − Leaflet | © MapTiler © OpenStreetMap contributors" at bounding box center [1155, 349] width 770 height 340
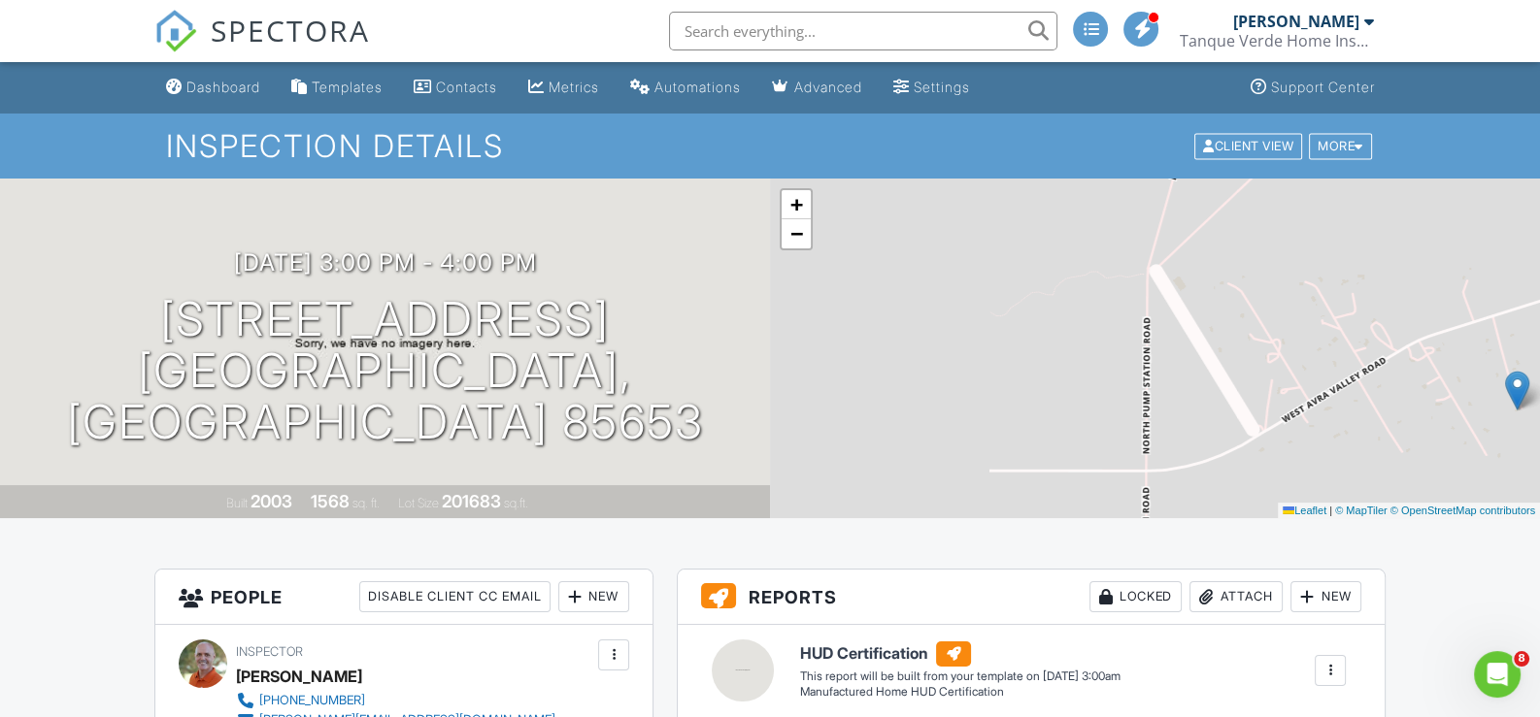
drag, startPoint x: 961, startPoint y: 387, endPoint x: 1223, endPoint y: 415, distance: 263.5
click at [1224, 415] on div "+ − Leaflet | © MapTiler © OpenStreetMap contributors" at bounding box center [1155, 349] width 770 height 340
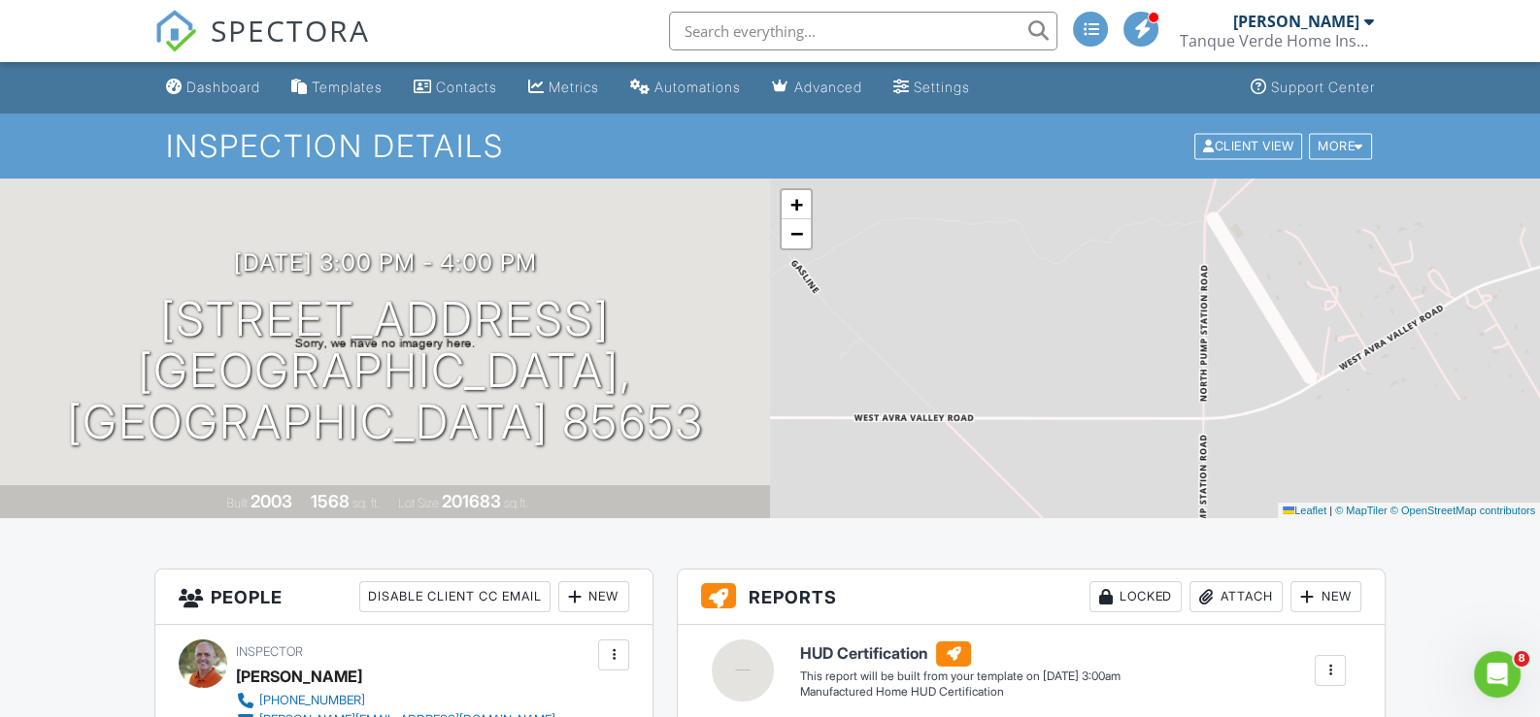
drag, startPoint x: 1219, startPoint y: 416, endPoint x: 1406, endPoint y: 232, distance: 262.2
click at [1406, 232] on div "+ − Leaflet | © MapTiler © OpenStreetMap contributors" at bounding box center [1155, 349] width 770 height 340
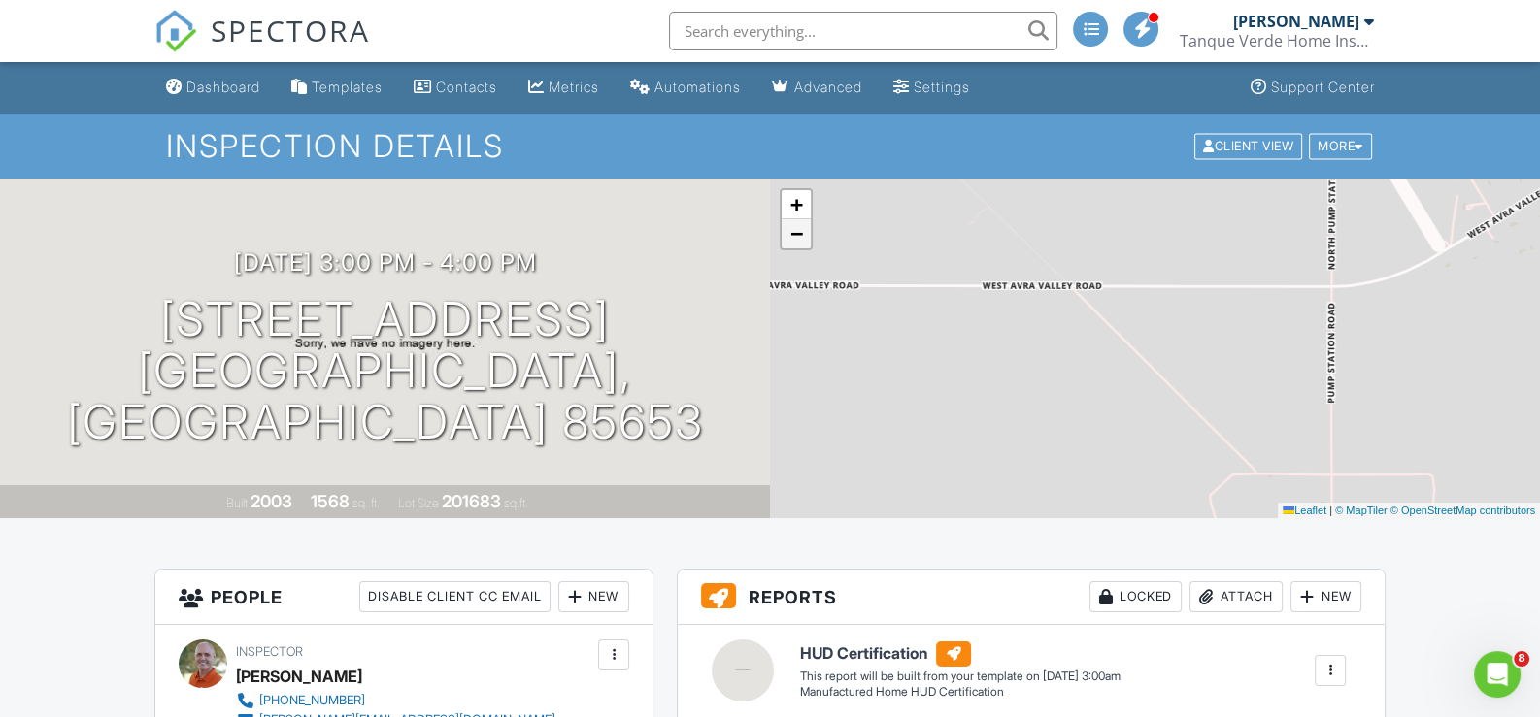
click at [791, 243] on span "−" at bounding box center [796, 233] width 13 height 24
drag, startPoint x: 847, startPoint y: 353, endPoint x: 1404, endPoint y: 382, distance: 558.0
click at [1404, 382] on div "+ − Leaflet | © MapTiler © OpenStreetMap contributors" at bounding box center [1155, 349] width 770 height 340
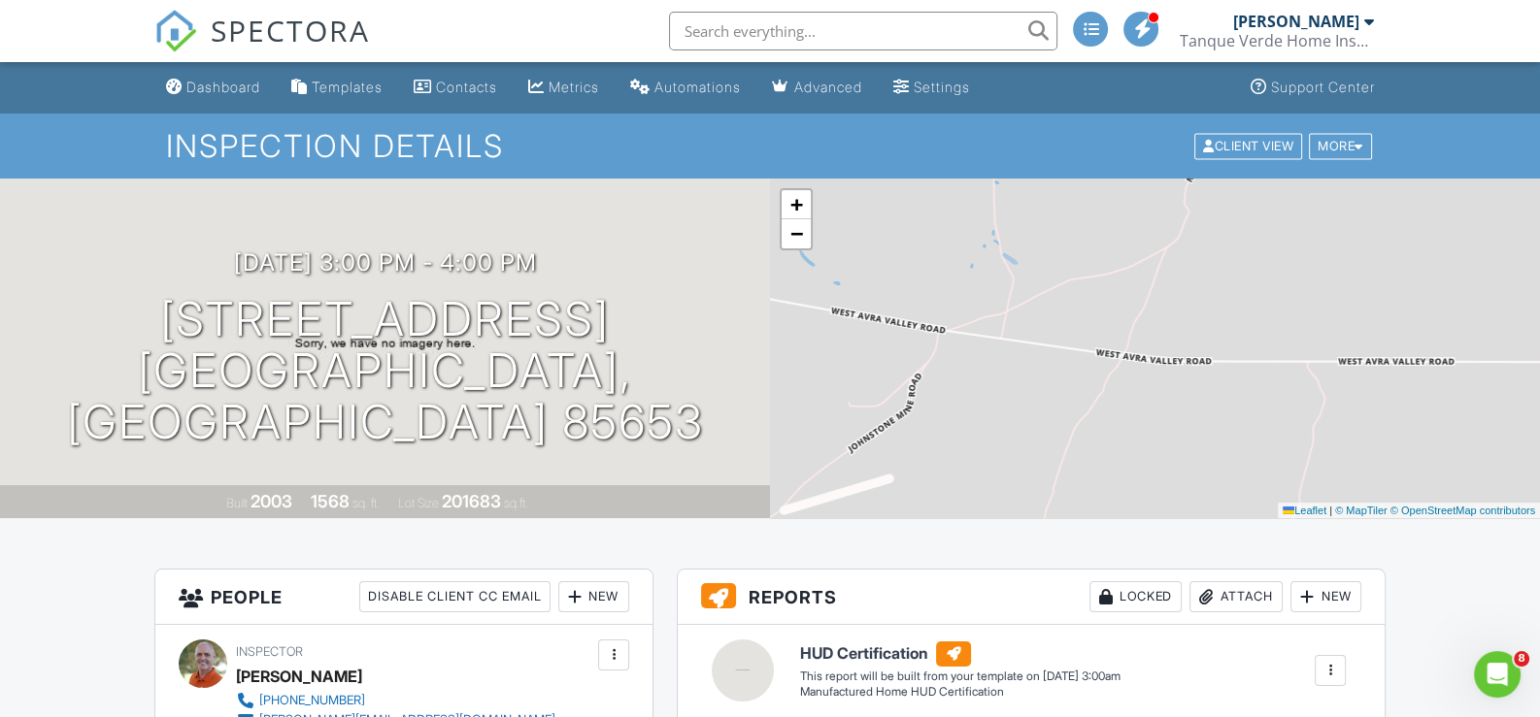
drag, startPoint x: 913, startPoint y: 373, endPoint x: 1327, endPoint y: 412, distance: 416.3
click at [1327, 412] on div "+ − Leaflet | © MapTiler © OpenStreetMap contributors" at bounding box center [1155, 349] width 770 height 340
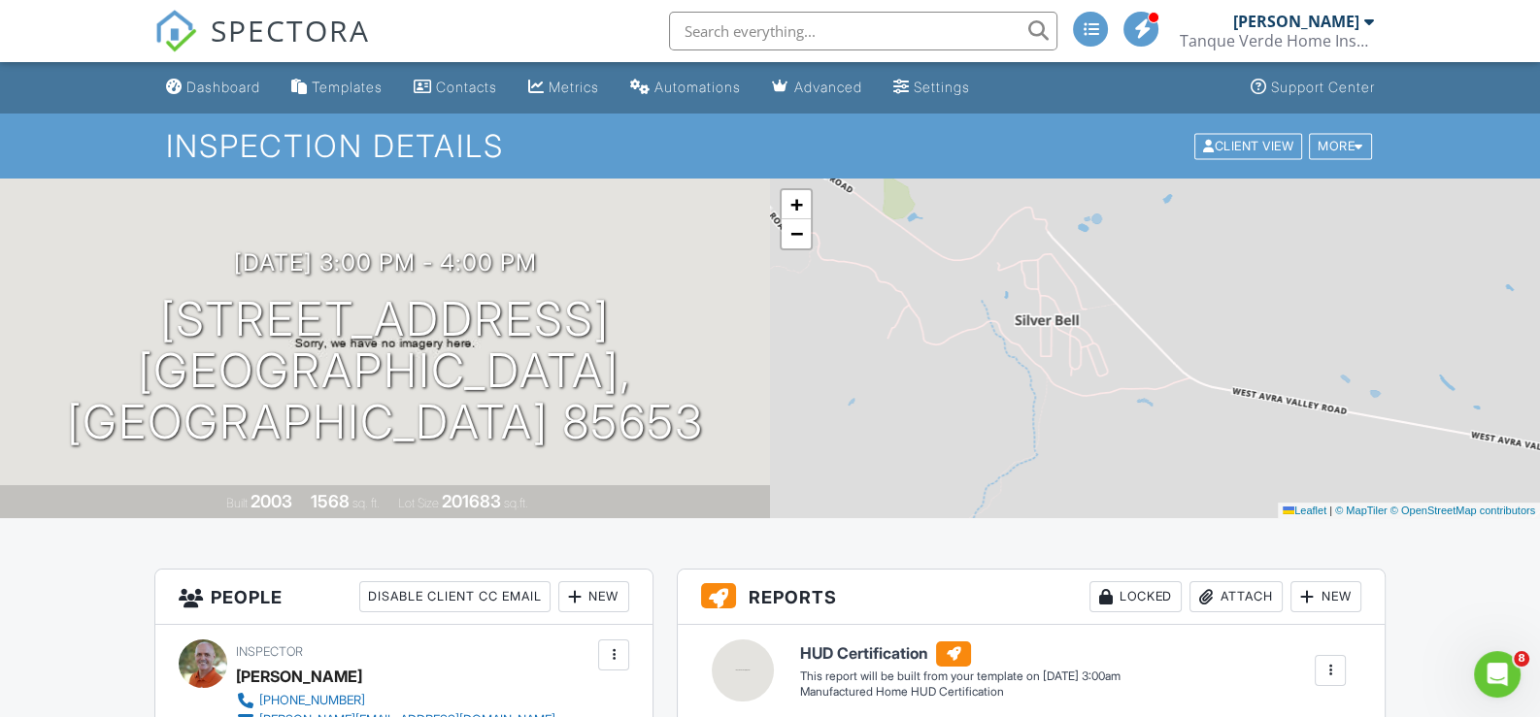
drag, startPoint x: 924, startPoint y: 345, endPoint x: 1390, endPoint y: 467, distance: 481.8
click at [1390, 467] on div "+ − Leaflet | © MapTiler © OpenStreetMap contributors" at bounding box center [1155, 349] width 770 height 340
drag, startPoint x: 1058, startPoint y: 279, endPoint x: 1119, endPoint y: 352, distance: 95.8
click at [1118, 352] on div "+ − Leaflet | © MapTiler © OpenStreetMap contributors" at bounding box center [1155, 349] width 770 height 340
drag, startPoint x: 1117, startPoint y: 344, endPoint x: 1308, endPoint y: 400, distance: 198.4
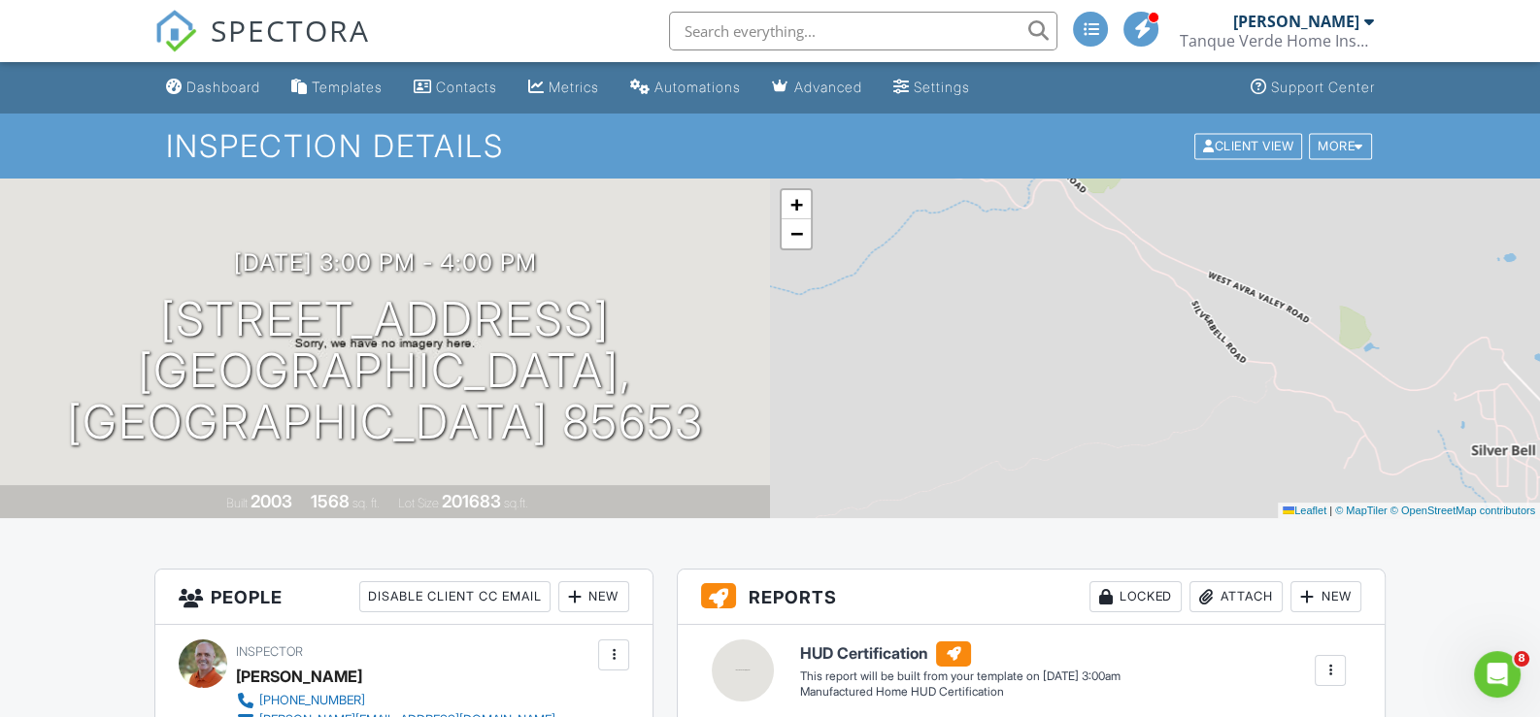
click at [1308, 400] on div "+ − Leaflet | © MapTiler © OpenStreetMap contributors" at bounding box center [1155, 349] width 770 height 340
drag, startPoint x: 1047, startPoint y: 282, endPoint x: 1286, endPoint y: 450, distance: 292.5
click at [1298, 473] on div "+ − Leaflet | © MapTiler © OpenStreetMap contributors" at bounding box center [1155, 349] width 770 height 340
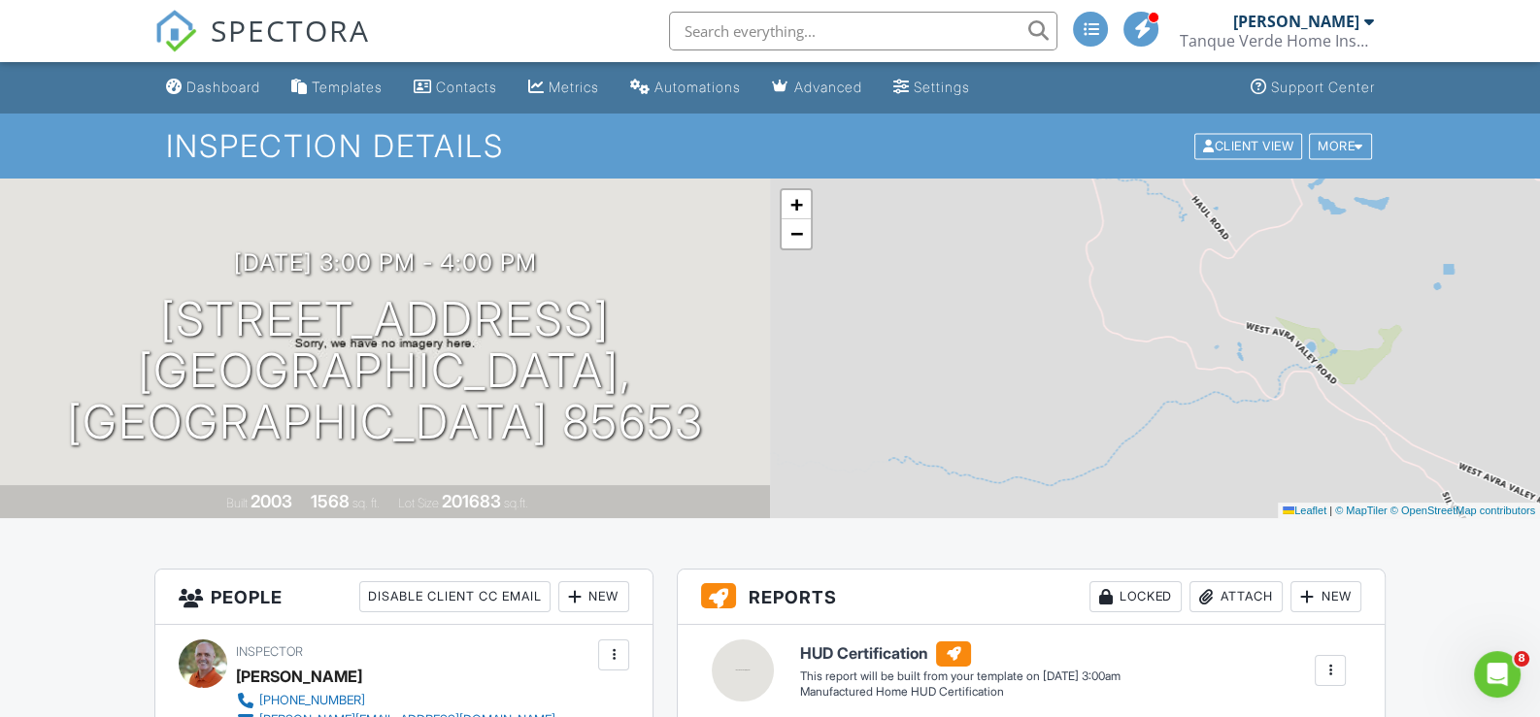
drag, startPoint x: 1024, startPoint y: 294, endPoint x: 1239, endPoint y: 448, distance: 263.7
click at [1239, 448] on div "+ − Leaflet | © MapTiler © OpenStreetMap contributors" at bounding box center [1155, 349] width 770 height 340
drag, startPoint x: 1073, startPoint y: 303, endPoint x: 1276, endPoint y: 462, distance: 257.9
click at [1278, 468] on div "+ − Leaflet | © MapTiler © OpenStreetMap contributors" at bounding box center [1155, 349] width 770 height 340
click at [950, 442] on div "+ − Leaflet | © MapTiler © OpenStreetMap contributors" at bounding box center [1155, 349] width 770 height 340
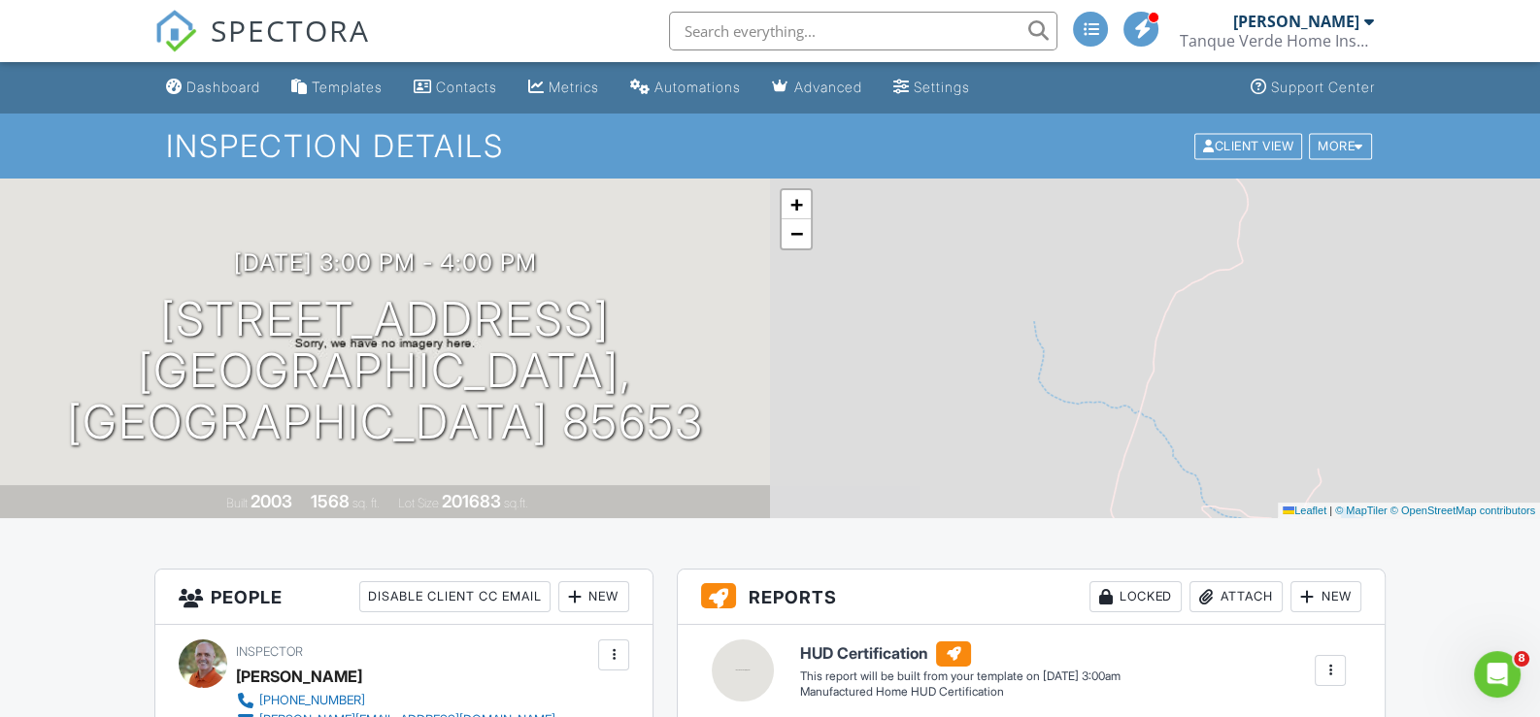
drag, startPoint x: 1121, startPoint y: 385, endPoint x: 1048, endPoint y: 485, distance: 123.7
click at [1048, 484] on div "+ − Leaflet | © MapTiler © OpenStreetMap contributors" at bounding box center [1155, 349] width 770 height 340
click at [803, 237] on link "−" at bounding box center [795, 233] width 29 height 29
click at [806, 237] on link "−" at bounding box center [795, 233] width 29 height 29
drag, startPoint x: 1209, startPoint y: 382, endPoint x: 948, endPoint y: 256, distance: 289.2
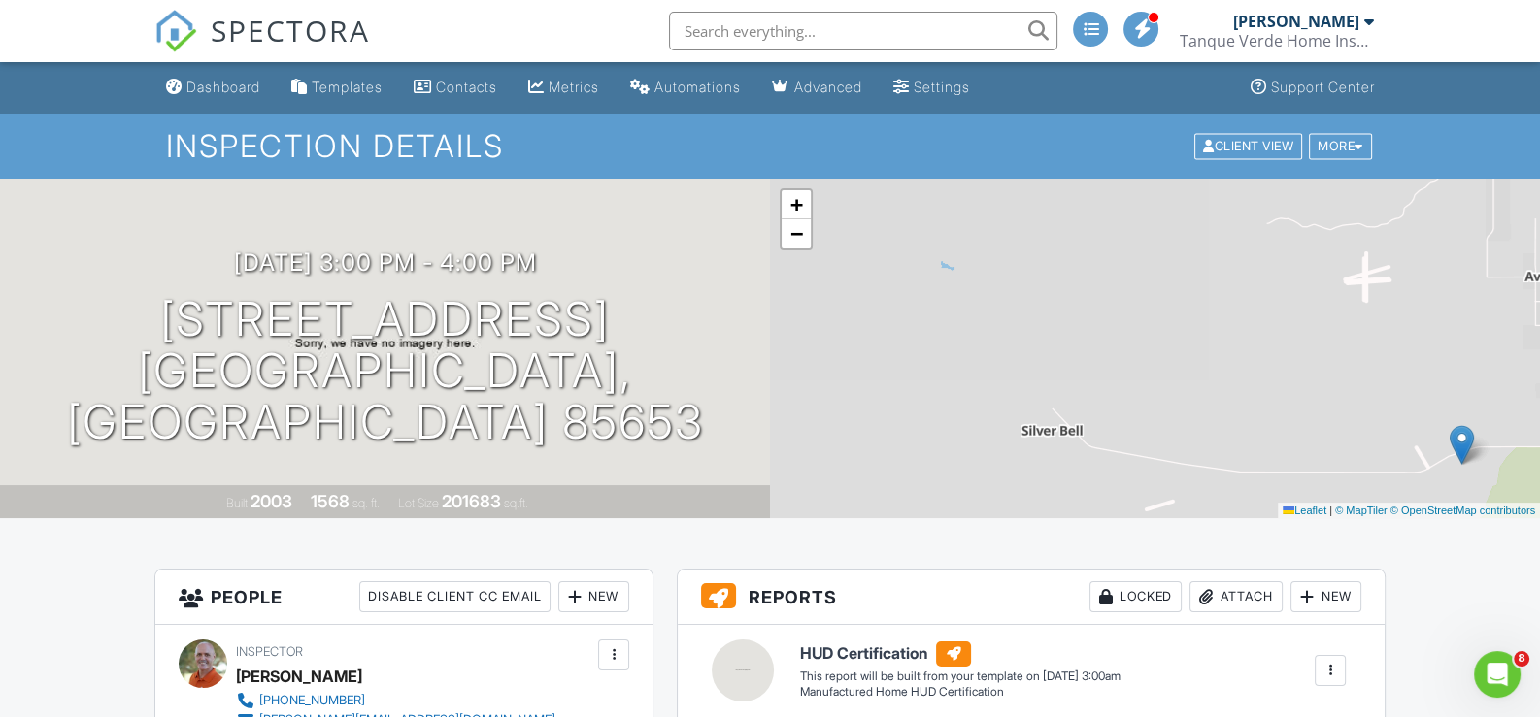
click at [948, 256] on div "+ − Leaflet | © MapTiler © OpenStreetMap contributors" at bounding box center [1155, 349] width 770 height 340
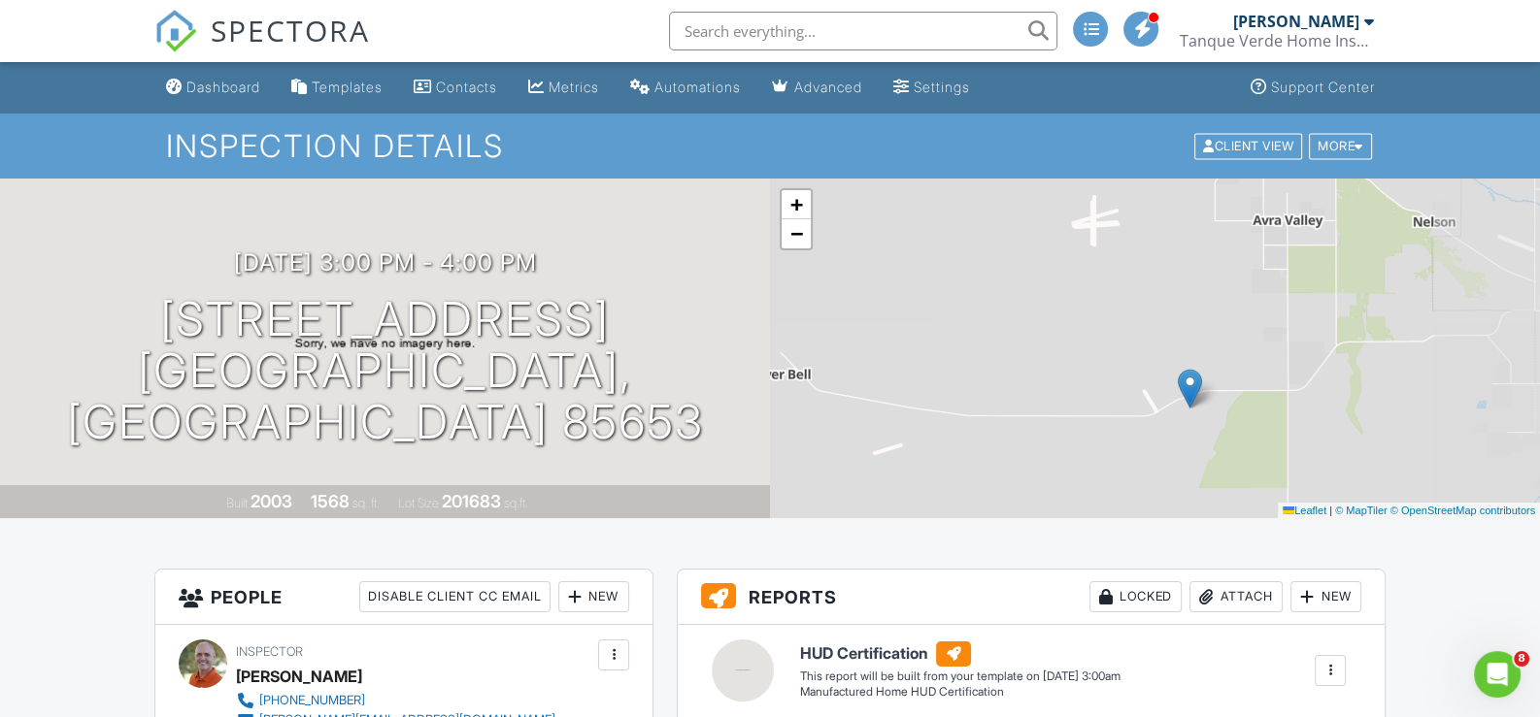
drag, startPoint x: 1269, startPoint y: 452, endPoint x: 997, endPoint y: 396, distance: 277.6
click at [997, 396] on div "+ − Leaflet | © MapTiler © OpenStreetMap contributors" at bounding box center [1155, 349] width 770 height 340
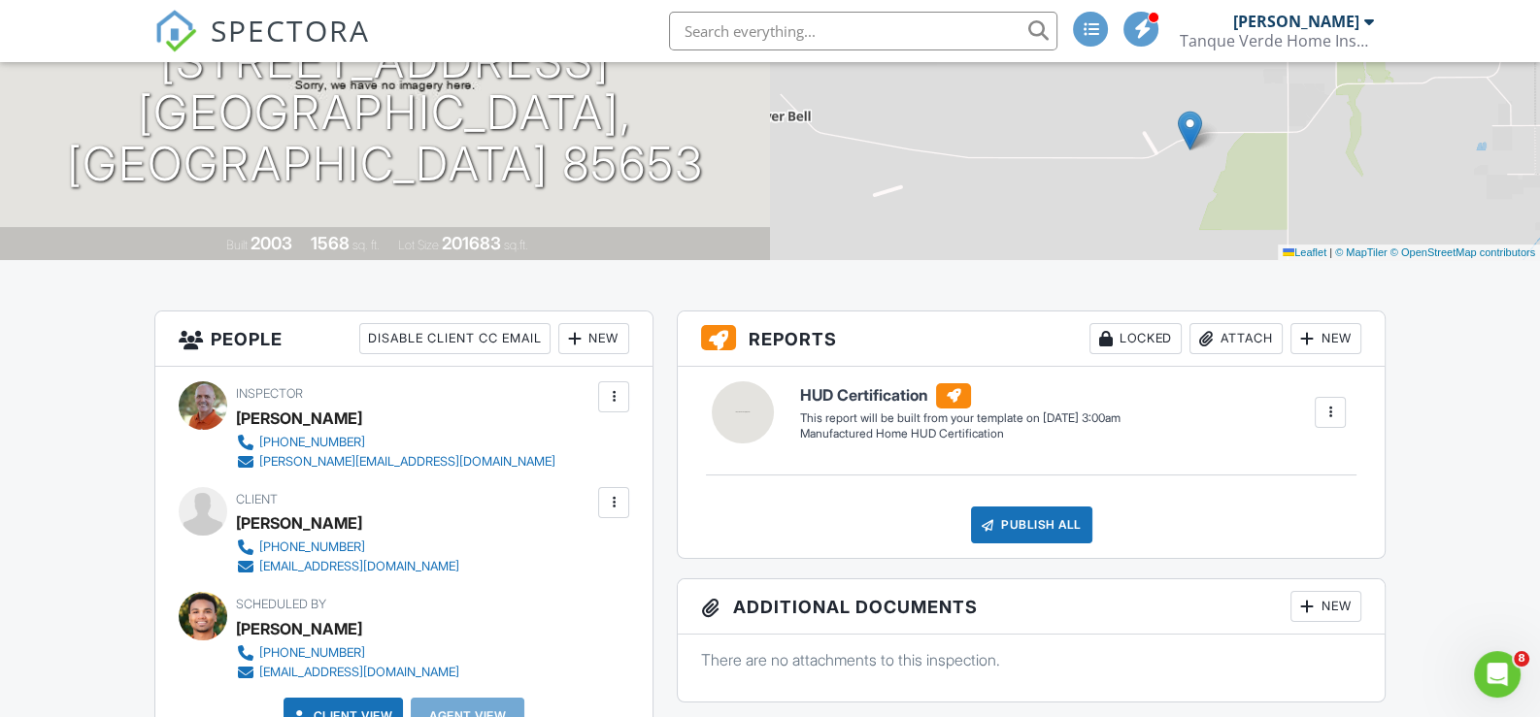
scroll to position [291, 0]
